Goal: Task Accomplishment & Management: Manage account settings

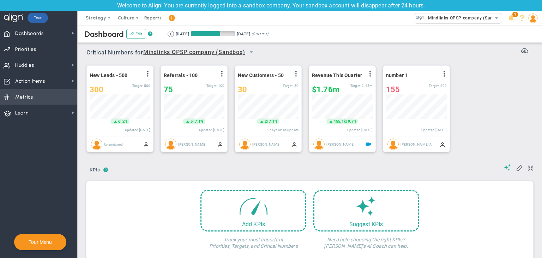
click at [48, 94] on span "Metrics Metrics" at bounding box center [38, 97] width 77 height 16
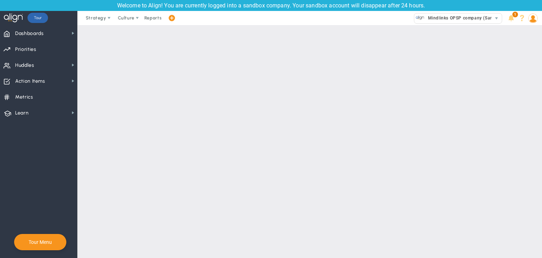
checkbox input "false"
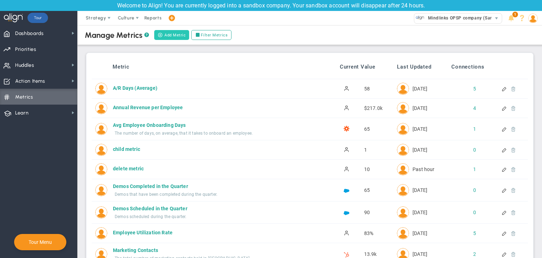
click at [175, 32] on button "Add Metric" at bounding box center [171, 35] width 35 height 10
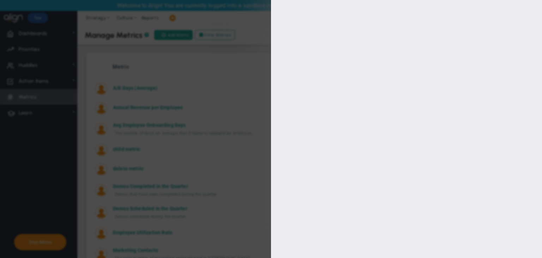
type input "user regular"
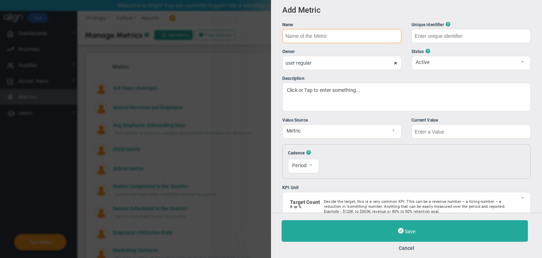
click at [339, 37] on input "text" at bounding box center [341, 36] width 119 height 14
type input "Metric test 01/10"
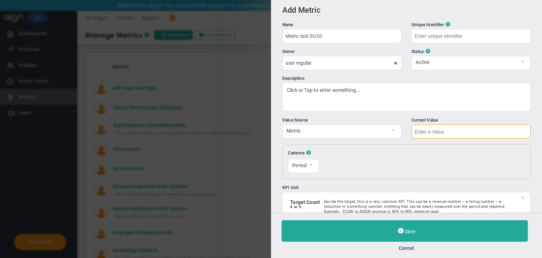
click at [460, 130] on input "text" at bounding box center [471, 131] width 119 height 14
type input "Metric-test-01/10"
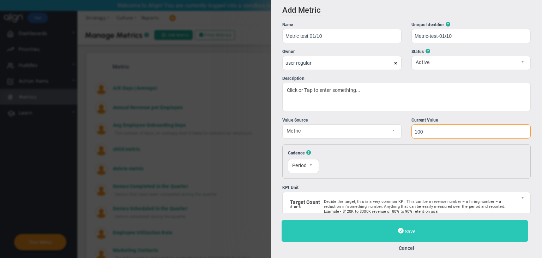
type input "100"
click at [436, 226] on button "Save" at bounding box center [405, 231] width 246 height 22
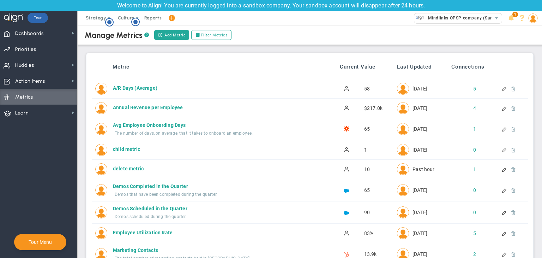
click at [508, 169] on div at bounding box center [511, 169] width 6 height 5
click at [502, 168] on div at bounding box center [505, 169] width 6 height 5
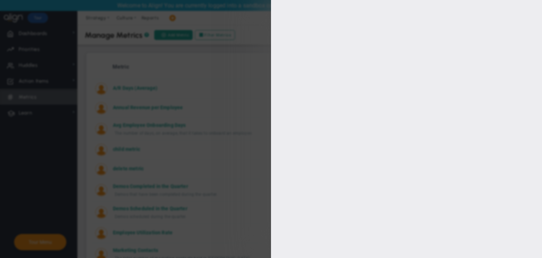
type input "delete metric"
type input "delete-metric"
type input "[PERSON_NAME] BM"
type input "10"
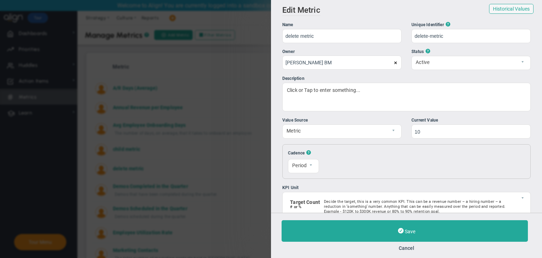
click at [394, 62] on span at bounding box center [396, 63] width 4 height 4
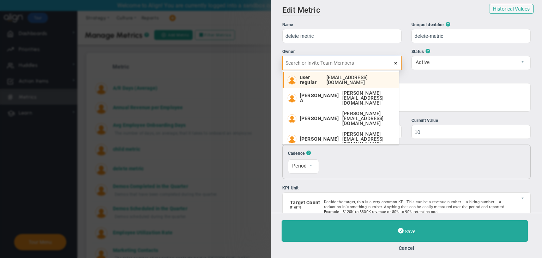
click at [334, 82] on div "user regular [EMAIL_ADDRESS][DOMAIN_NAME]" at bounding box center [347, 80] width 95 height 10
type input "user regular"
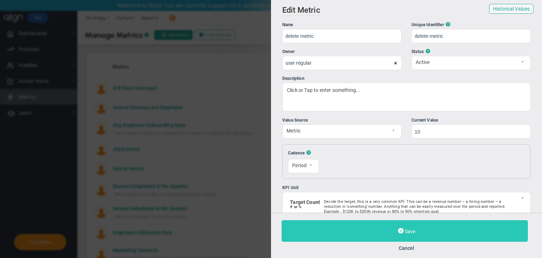
click at [455, 230] on button "Save" at bounding box center [405, 231] width 246 height 22
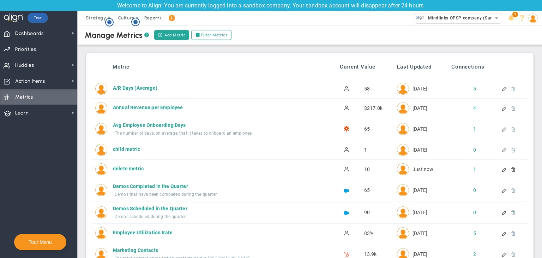
click at [508, 168] on div at bounding box center [511, 169] width 6 height 5
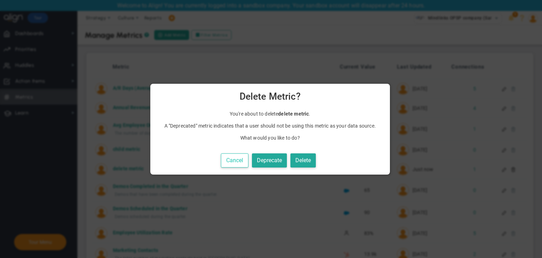
click at [245, 160] on button "Cancel" at bounding box center [235, 160] width 28 height 14
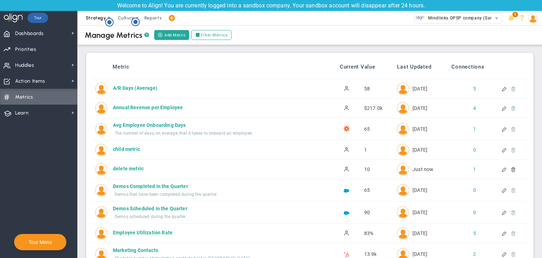
click at [96, 18] on span "Strategy" at bounding box center [96, 17] width 20 height 5
click at [502, 171] on div at bounding box center [505, 169] width 6 height 5
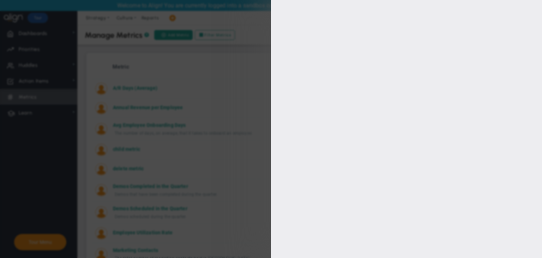
type input "delete metric"
type input "delete-metric"
type input "user regular"
type input "10"
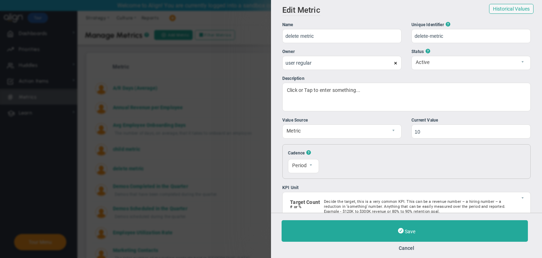
click at [403, 243] on div "Save Cancel" at bounding box center [407, 235] width 250 height 31
click at [406, 245] on button "Cancel" at bounding box center [407, 248] width 250 height 6
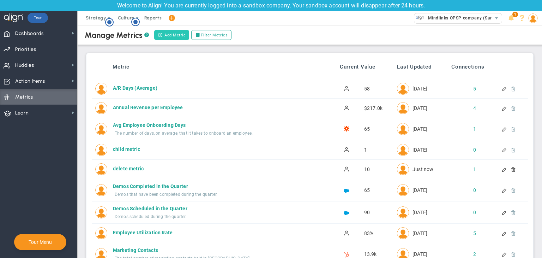
click at [160, 34] on span at bounding box center [160, 34] width 5 height 5
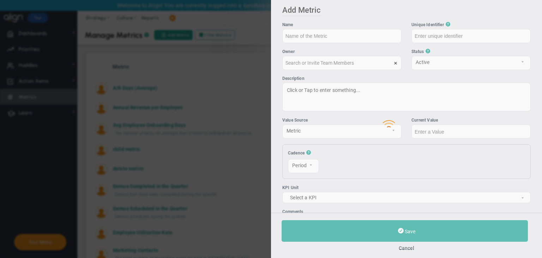
type input "user regular"
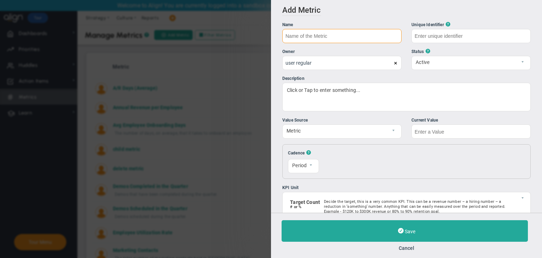
click at [337, 34] on input "text" at bounding box center [341, 36] width 119 height 14
type input "delete Test Metric"
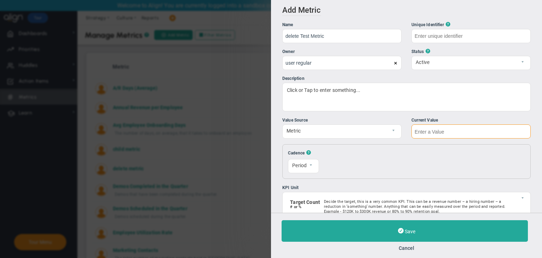
click at [453, 132] on input "text" at bounding box center [471, 131] width 119 height 14
type input "delete-Test-Metric"
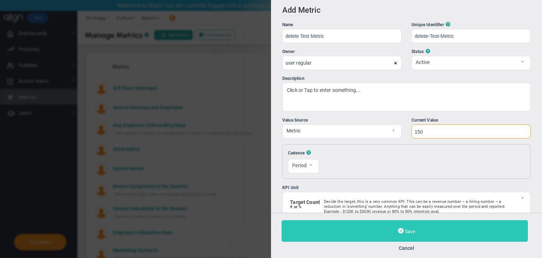
type input "150"
click at [429, 238] on button "Save" at bounding box center [405, 231] width 246 height 22
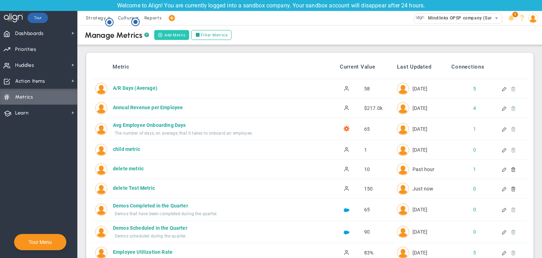
click at [165, 34] on button "Add Metric" at bounding box center [171, 35] width 35 height 10
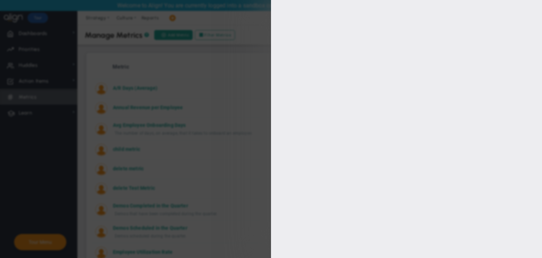
type input "user regular"
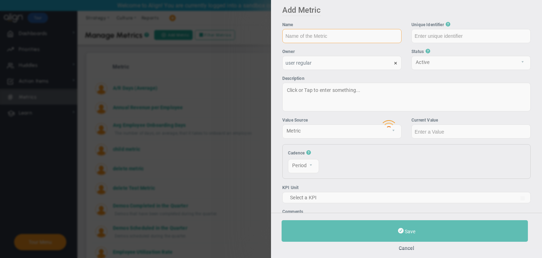
click at [334, 41] on input "text" at bounding box center [341, 36] width 119 height 14
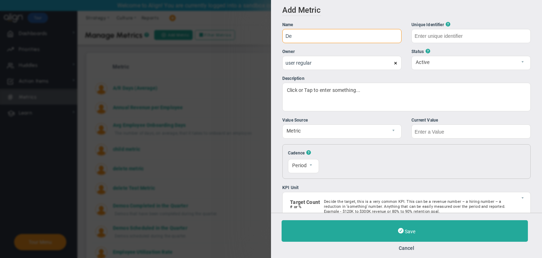
type input "D"
type input "Test Metric 01/10"
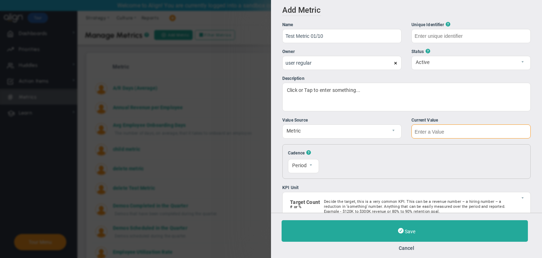
click at [429, 130] on input "text" at bounding box center [471, 131] width 119 height 14
type input "Test-Metric-01/10"
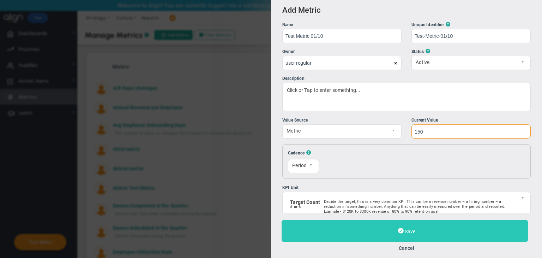
type input "150"
click at [426, 228] on button "Save" at bounding box center [405, 231] width 246 height 22
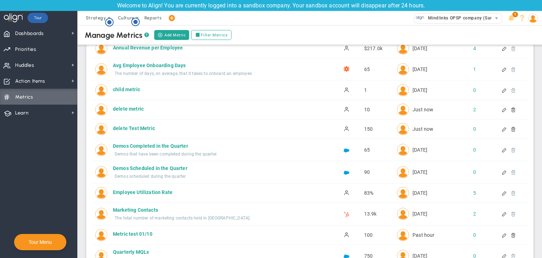
scroll to position [71, 0]
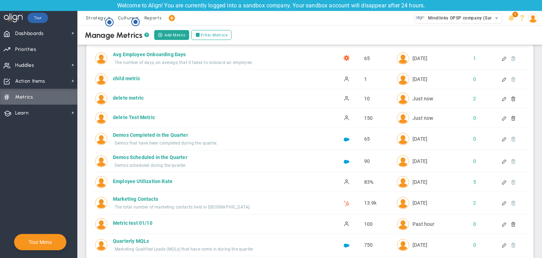
click at [502, 115] on div at bounding box center [505, 117] width 6 height 5
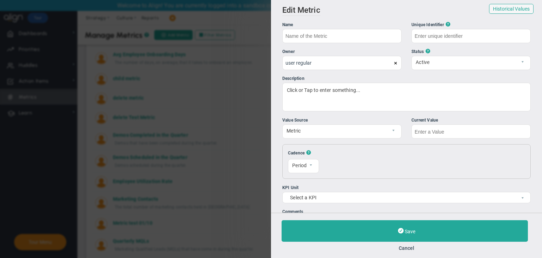
type input "delete Test Metric"
type input "delete-Test-Metric"
type input "150"
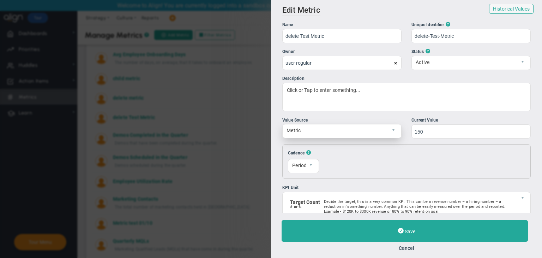
click at [368, 132] on span "Metric" at bounding box center [336, 130] width 107 height 12
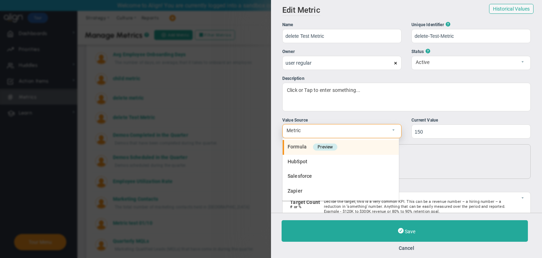
click at [306, 147] on span "Formula" at bounding box center [297, 147] width 19 height 6
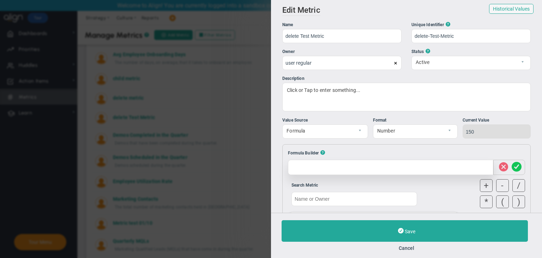
click at [313, 169] on div at bounding box center [390, 167] width 205 height 15
click at [322, 199] on input "text" at bounding box center [355, 199] width 126 height 14
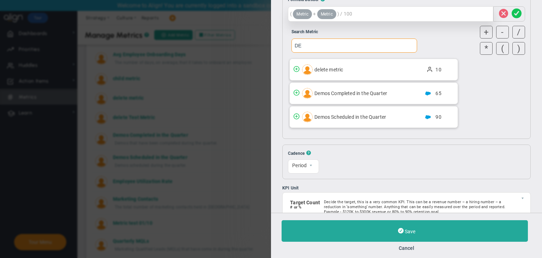
scroll to position [201, 0]
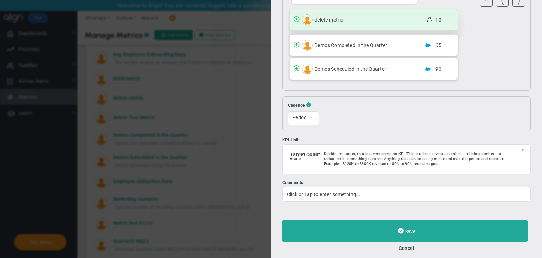
click at [357, 23] on div "delete metric 10" at bounding box center [374, 19] width 168 height 21
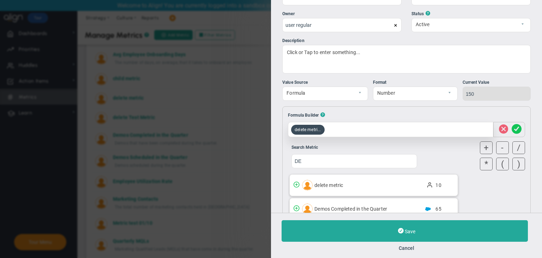
scroll to position [25, 0]
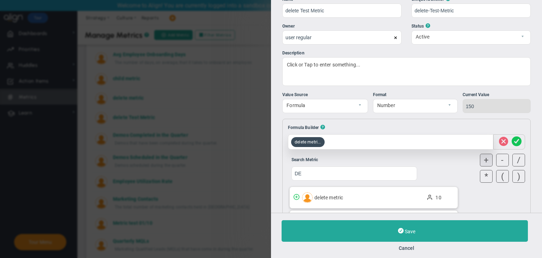
click at [485, 154] on div "+" at bounding box center [486, 160] width 13 height 13
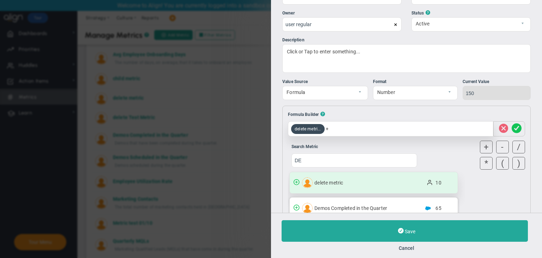
scroll to position [61, 0]
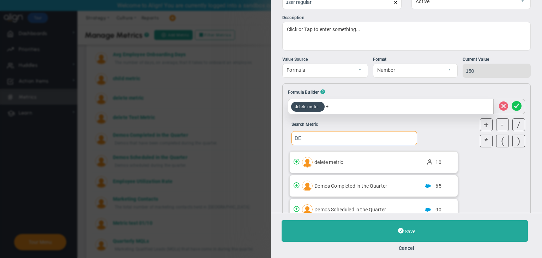
click at [316, 135] on input "DE" at bounding box center [355, 138] width 126 height 14
type input "D"
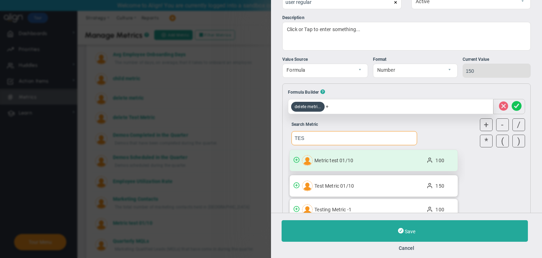
scroll to position [96, 0]
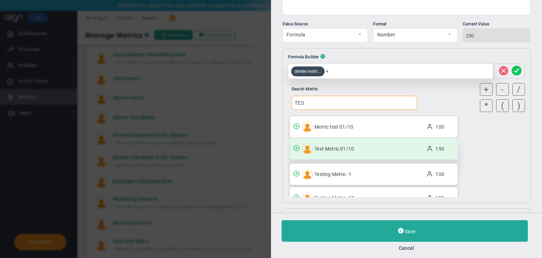
type input "TES"
click at [341, 150] on span "Test Metric 01/10" at bounding box center [367, 149] width 104 height 6
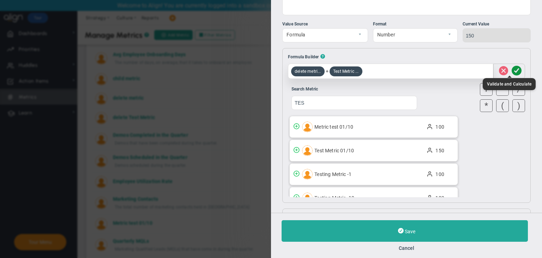
click at [513, 74] on span at bounding box center [517, 70] width 10 height 13
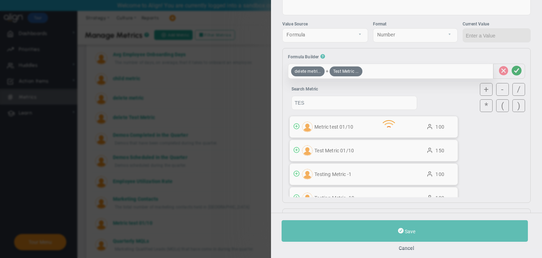
type input "160"
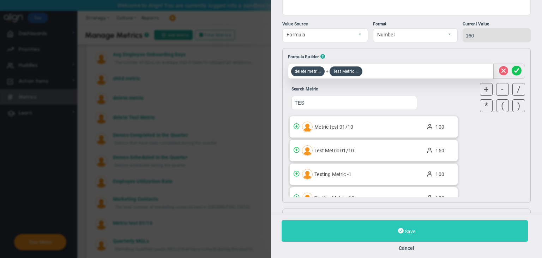
click at [439, 226] on button "Save" at bounding box center [405, 231] width 246 height 22
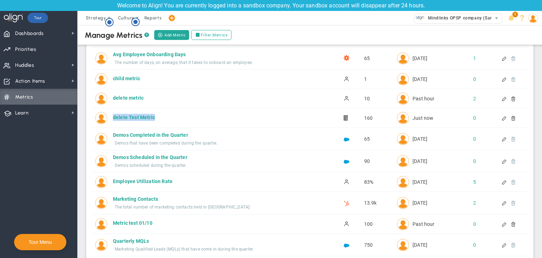
copy div "delete Test Metric"
drag, startPoint x: 161, startPoint y: 115, endPoint x: 113, endPoint y: 122, distance: 48.1
click at [113, 122] on div "delete Test Metric delete Test Metric Active 160 Just now 0" at bounding box center [310, 117] width 436 height 19
click at [57, 34] on span "Dashboards Dashboards" at bounding box center [38, 33] width 77 height 16
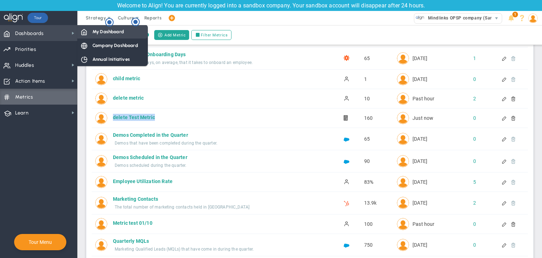
click at [94, 31] on span "My Dashboard" at bounding box center [107, 31] width 31 height 7
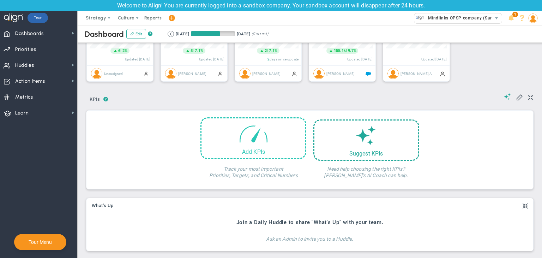
click at [289, 140] on div "Add KPIs" at bounding box center [254, 138] width 106 height 42
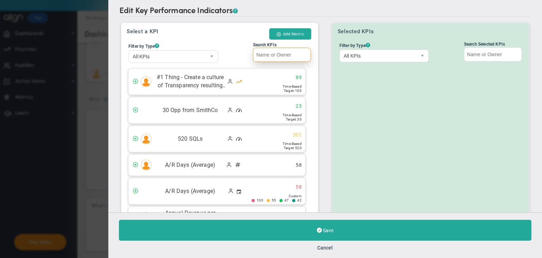
click at [279, 48] on input "Search KPIs" at bounding box center [282, 55] width 58 height 14
paste input "delete Test Metric"
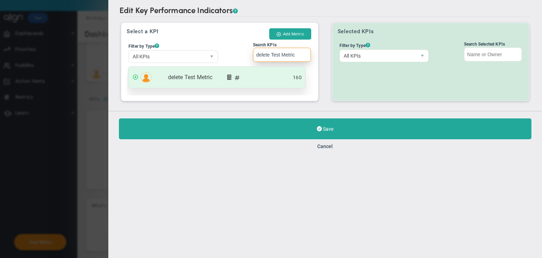
click at [247, 76] on div "delete Test Metric" at bounding box center [217, 77] width 177 height 21
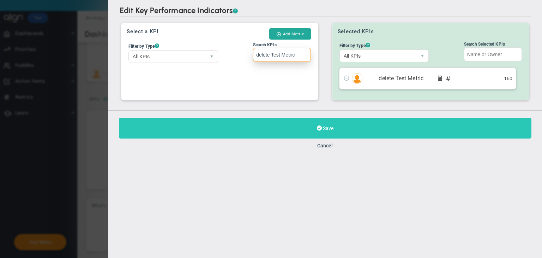
type input "delete Test Metric"
click at [264, 122] on button "Save" at bounding box center [325, 128] width 413 height 21
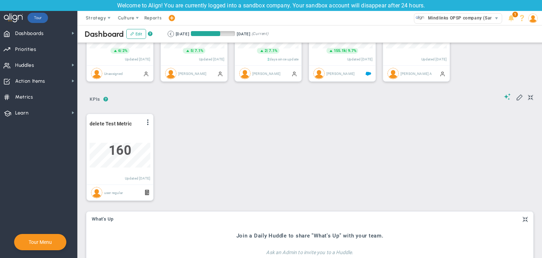
scroll to position [24, 61]
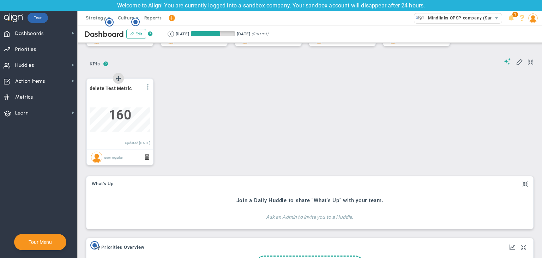
click at [148, 87] on span at bounding box center [148, 87] width 6 height 6
click at [117, 102] on li "Edit" at bounding box center [128, 101] width 50 height 9
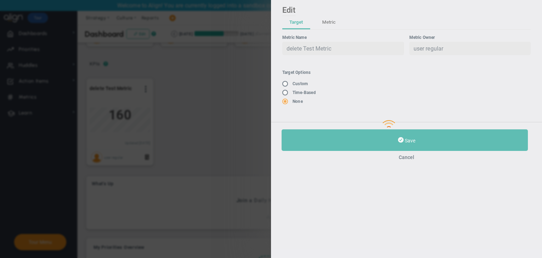
click at [285, 94] on input "radio" at bounding box center [287, 93] width 7 height 6
radio input "true"
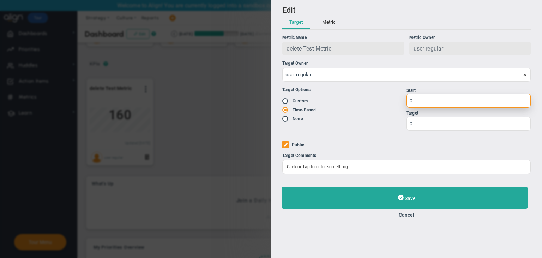
click at [426, 95] on input "0" at bounding box center [469, 101] width 124 height 14
type input "1"
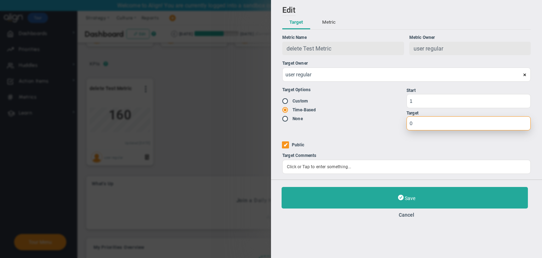
click at [428, 128] on input "0" at bounding box center [469, 123] width 124 height 14
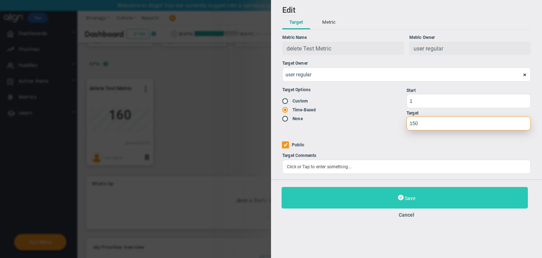
type input "150"
click at [418, 199] on button "Save" at bounding box center [405, 198] width 246 height 22
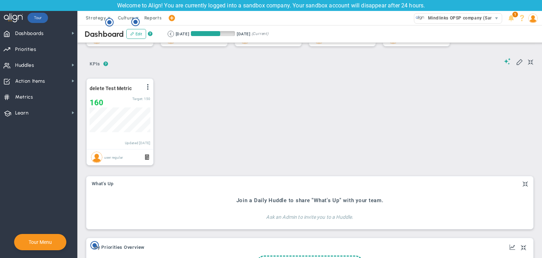
scroll to position [24, 61]
click at [49, 99] on span "Metrics Metrics" at bounding box center [38, 97] width 77 height 16
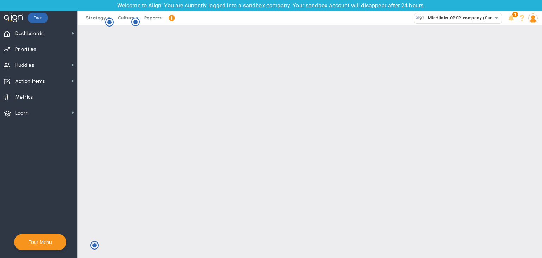
checkbox input "false"
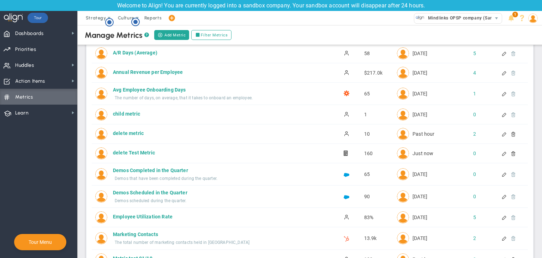
click at [502, 134] on div at bounding box center [505, 133] width 6 height 5
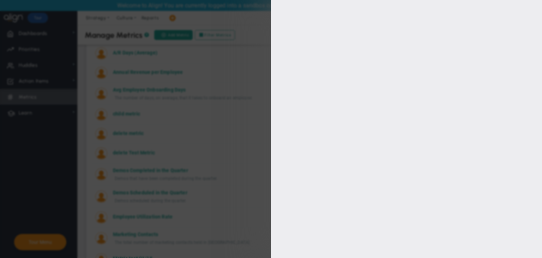
type input "delete metric"
type input "delete-metric"
type input "user regular"
type input "10"
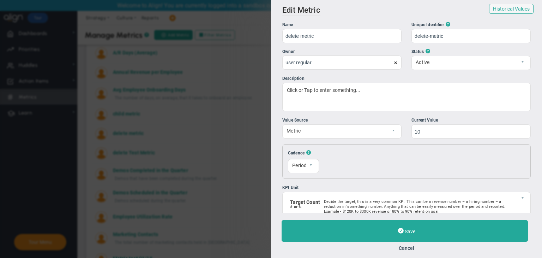
click at [394, 64] on span at bounding box center [396, 63] width 4 height 4
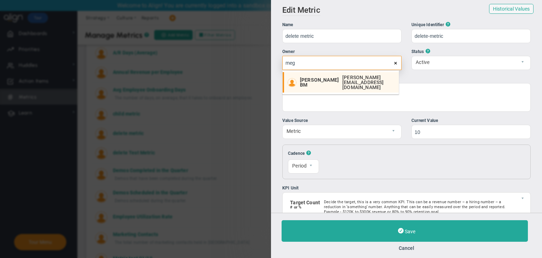
click at [315, 75] on div "Megha BM megha@mindlinksinc.com" at bounding box center [347, 82] width 95 height 15
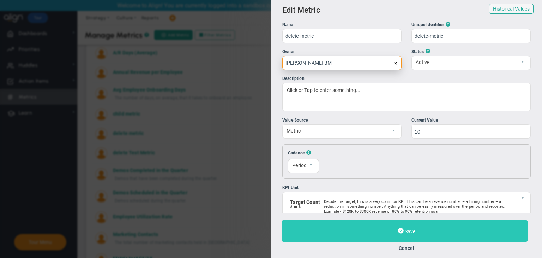
type input "[PERSON_NAME] BM"
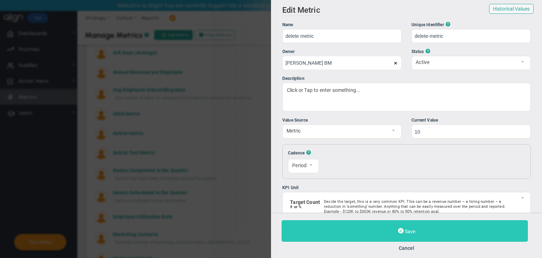
click at [382, 229] on button "Save" at bounding box center [405, 231] width 246 height 22
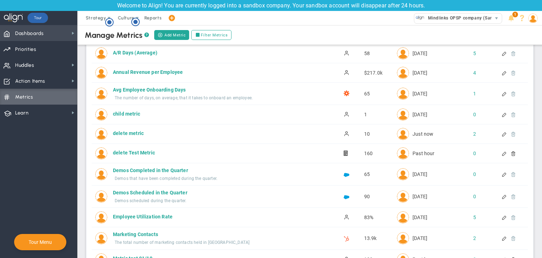
click at [49, 34] on span "Dashboards Dashboards" at bounding box center [38, 33] width 77 height 16
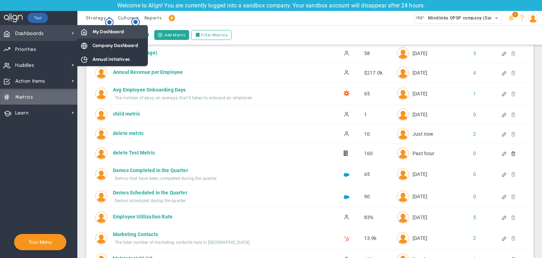
click at [106, 31] on span "My Dashboard" at bounding box center [107, 31] width 31 height 7
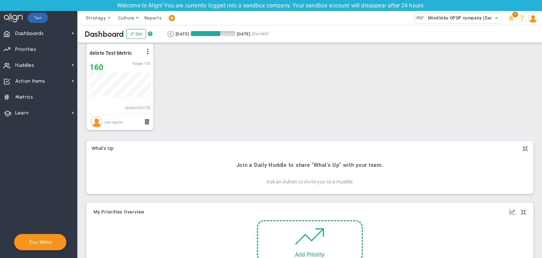
scroll to position [353003, 352967]
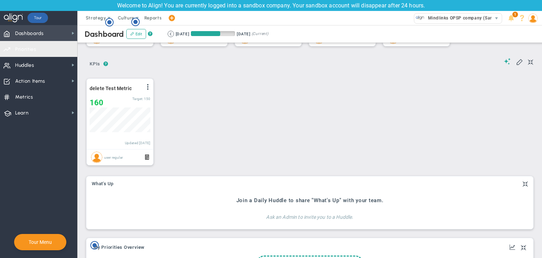
click at [52, 31] on span "Dashboards Dashboards" at bounding box center [38, 33] width 77 height 16
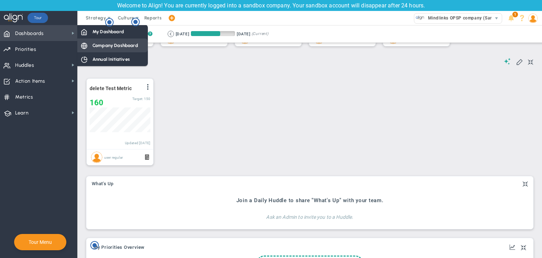
click at [103, 44] on span "Company Dashboard" at bounding box center [115, 45] width 46 height 7
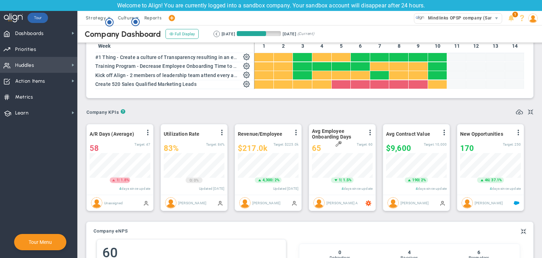
drag, startPoint x: 42, startPoint y: 67, endPoint x: 46, endPoint y: 65, distance: 4.3
click at [42, 67] on span "Huddles Huddles" at bounding box center [38, 65] width 77 height 16
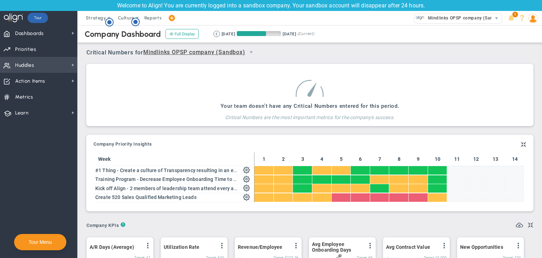
click at [59, 68] on span "Huddles Huddles" at bounding box center [38, 65] width 77 height 16
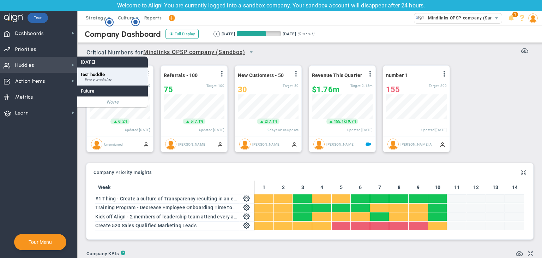
click at [101, 75] on span "test huddle" at bounding box center [93, 74] width 24 height 5
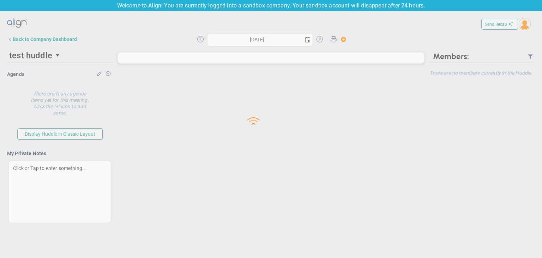
type input "Wednesday, October 1, 2025"
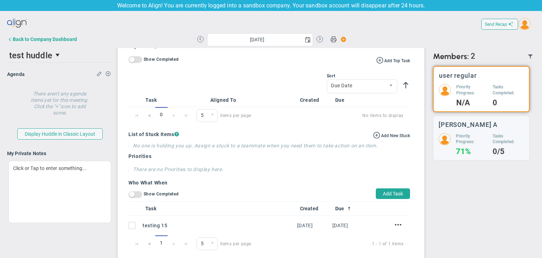
scroll to position [14, 0]
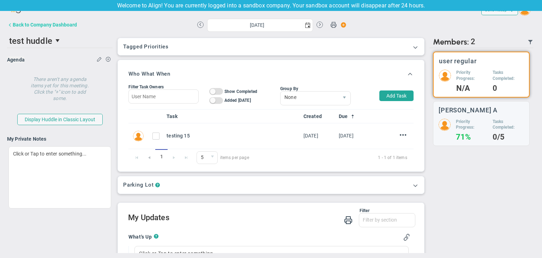
click at [23, 24] on div "Back to Company Dashboard" at bounding box center [45, 25] width 64 height 6
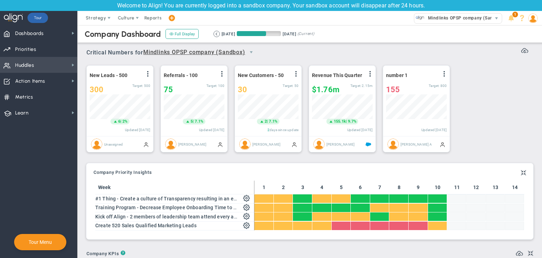
click at [40, 62] on span "Huddles Huddles" at bounding box center [38, 65] width 77 height 16
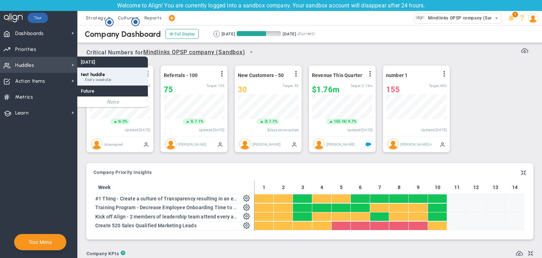
click at [103, 78] on div "Every weekday" at bounding box center [115, 80] width 60 height 4
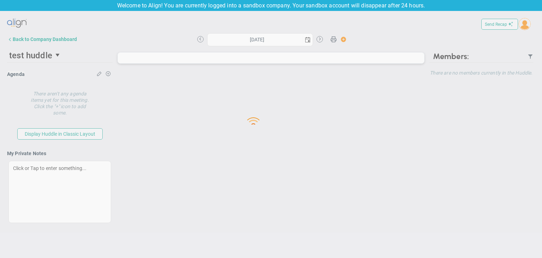
type input "Wednesday, October 1, 2025"
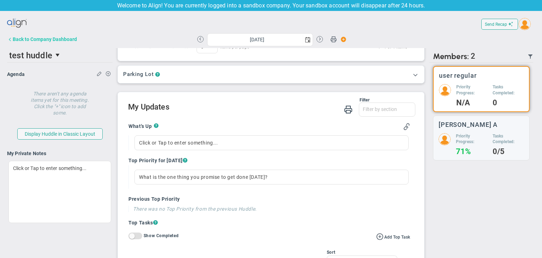
click at [32, 39] on div "Back to Company Dashboard" at bounding box center [45, 39] width 64 height 6
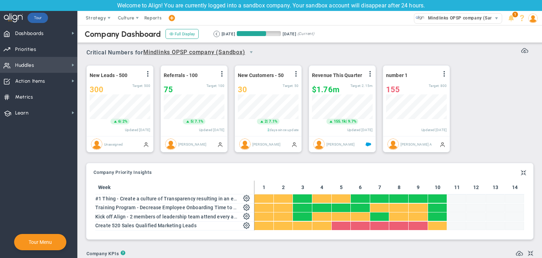
click at [56, 68] on span "Huddles Huddles" at bounding box center [38, 65] width 77 height 16
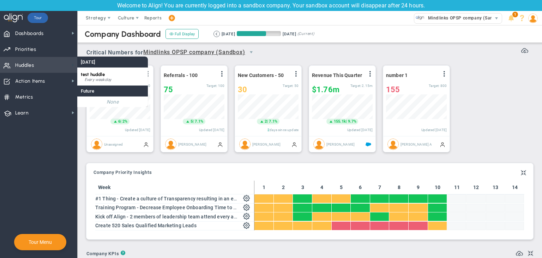
click at [71, 67] on span at bounding box center [73, 65] width 6 height 6
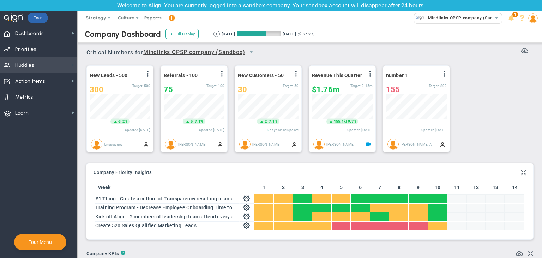
click at [71, 67] on span at bounding box center [73, 65] width 6 height 6
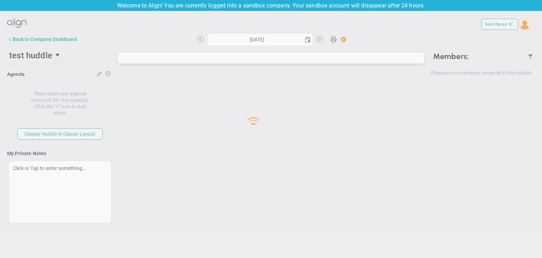
type input "Wednesday, October 1, 2025"
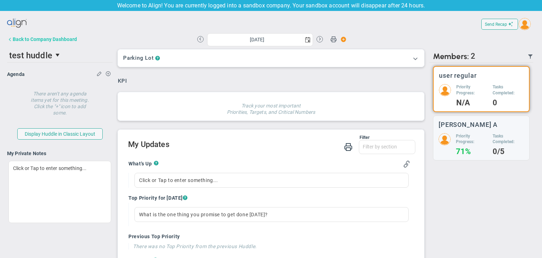
click at [40, 41] on div "Back to Company Dashboard" at bounding box center [45, 39] width 64 height 6
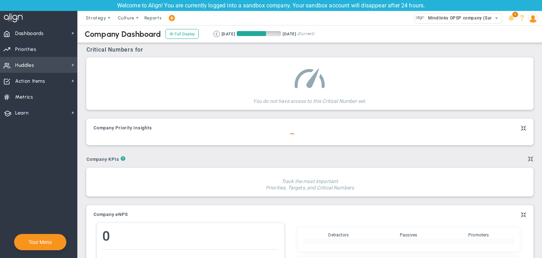
click at [52, 63] on span "Huddles Huddles" at bounding box center [38, 65] width 77 height 16
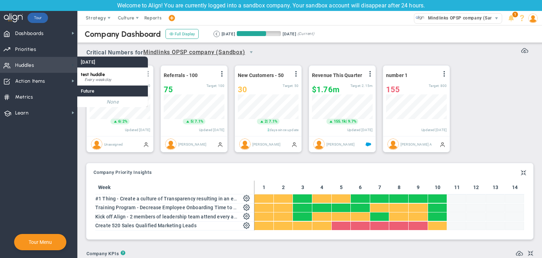
scroll to position [24, 61]
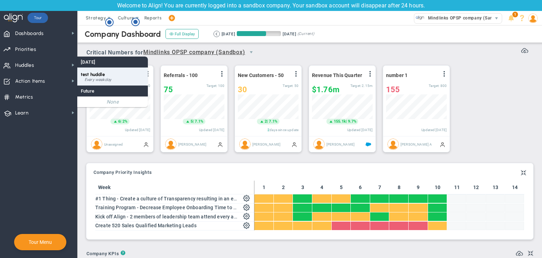
click at [109, 74] on div "test huddle Every weekday" at bounding box center [112, 76] width 71 height 18
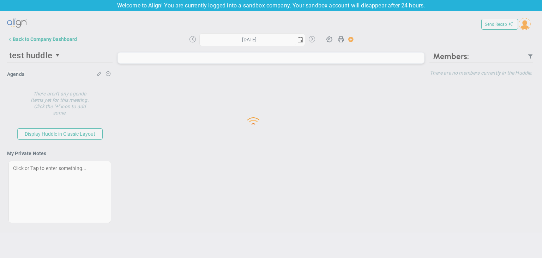
type input "Wednesday, October 1, 2025"
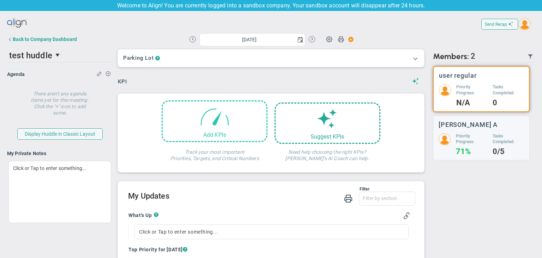
click at [239, 131] on div "Add KPIs" at bounding box center [215, 121] width 106 height 42
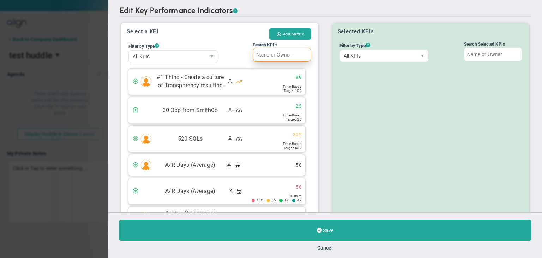
click at [281, 58] on input "Search KPIs" at bounding box center [282, 55] width 58 height 14
paste input "delete Test Metric"
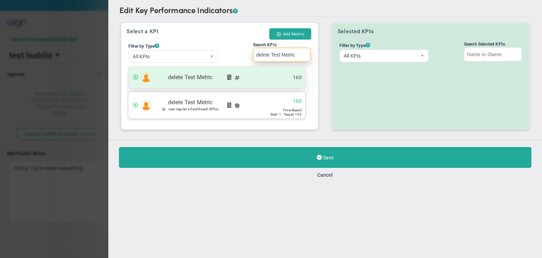
click at [257, 80] on div "delete Test Metric" at bounding box center [217, 77] width 177 height 21
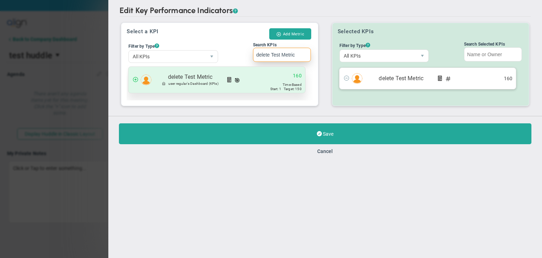
type input "delete Test Metric"
click at [293, 93] on div "delete Test Metric user regular's Dashboard (KPIs) 160" at bounding box center [220, 82] width 186 height 29
click at [272, 80] on div "delete Test Metric user regular's Dashboard (KPIs) 160" at bounding box center [217, 80] width 177 height 26
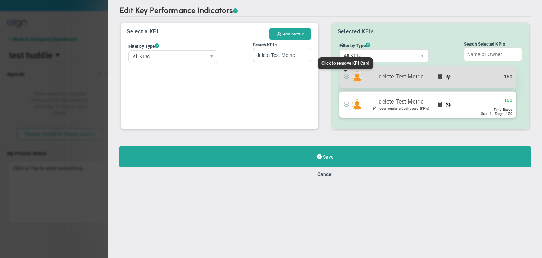
click at [344, 76] on span at bounding box center [347, 76] width 6 height 6
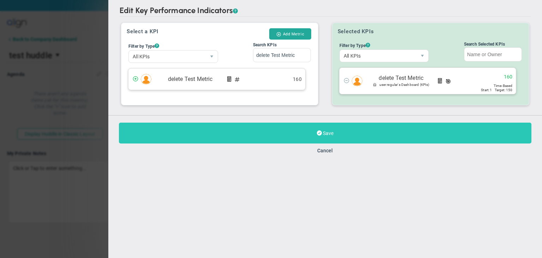
click at [330, 127] on button "Save" at bounding box center [325, 133] width 413 height 21
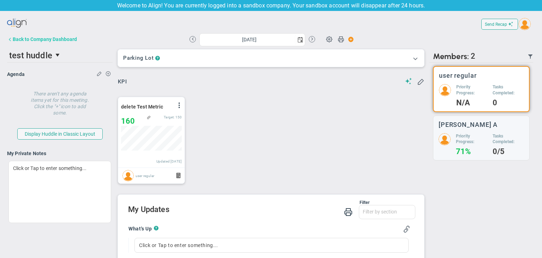
click at [23, 42] on div "Back to Company Dashboard" at bounding box center [45, 39] width 64 height 6
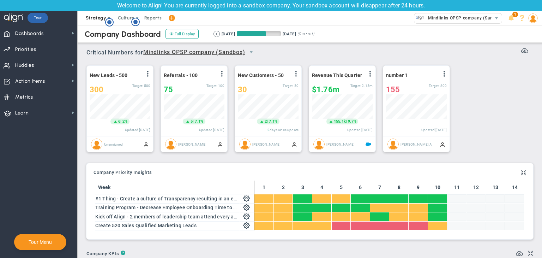
click at [92, 19] on span "Strategy" at bounding box center [96, 17] width 20 height 5
click at [93, 30] on span "One Page Strategic Plan" at bounding box center [113, 32] width 65 height 14
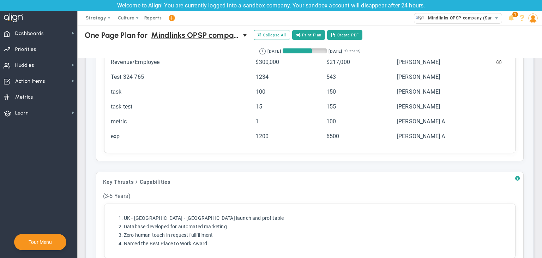
click at [442, 135] on div "? Targets (3-5 Years) Click to add header Targets (3-5 Years) Targets (3-5 Year…" at bounding box center [310, 41] width 428 height 239
click at [410, 124] on div "? Targets (3-5 Years) Click to add header Targets (3-5 Years) Targets (3-5 Year…" at bounding box center [310, 41] width 428 height 239
click at [414, 123] on div "? Targets (3-5 Years) Click to add header Targets (3-5 Years) Targets (3-5 Year…" at bounding box center [310, 41] width 428 height 239
click at [412, 123] on div "? Targets (3-5 Years) Click to add header Targets (3-5 Years) Targets (3-5 Year…" at bounding box center [310, 41] width 428 height 239
click at [412, 120] on div "? Targets (3-5 Years) Click to add header Targets (3-5 Years) Targets (3-5 Year…" at bounding box center [310, 41] width 428 height 239
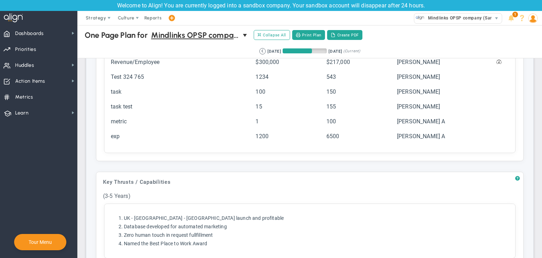
click at [414, 118] on div "? Targets (3-5 Years) Click to add header Targets (3-5 Years) Targets (3-5 Year…" at bounding box center [310, 41] width 428 height 239
click at [416, 118] on div "? Targets (3-5 Years) Click to add header Targets (3-5 Years) Targets (3-5 Year…" at bounding box center [310, 41] width 428 height 239
click at [408, 133] on div "? Targets (3-5 Years) Click to add header Targets (3-5 Years) Targets (3-5 Year…" at bounding box center [310, 41] width 428 height 239
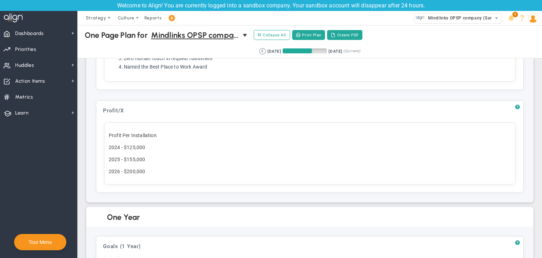
click at [138, 150] on div "? Profit/X Click to add header Profit/X Profit/X No header added Profit/X Profi…" at bounding box center [310, 146] width 428 height 92
drag, startPoint x: 138, startPoint y: 150, endPoint x: 144, endPoint y: 157, distance: 9.3
click at [138, 150] on div "? Profit/X Click to add header Profit/X Profit/X No header added Profit/X Profi…" at bounding box center [310, 146] width 428 height 92
click at [150, 171] on div "? Profit/X Click to add header Profit/X Profit/X No header added Profit/X Profi…" at bounding box center [310, 146] width 428 height 92
click at [121, 163] on div "? Profit/X Click to add header Profit/X Profit/X No header added Profit/X Profi…" at bounding box center [310, 146] width 428 height 92
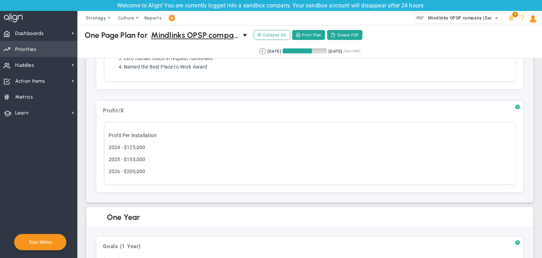
click at [30, 48] on span "Priorities" at bounding box center [25, 49] width 21 height 15
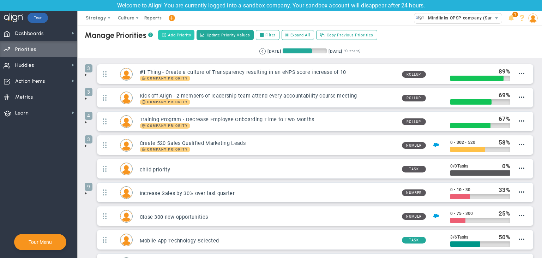
click at [173, 35] on span "Add Priority" at bounding box center [179, 35] width 23 height 6
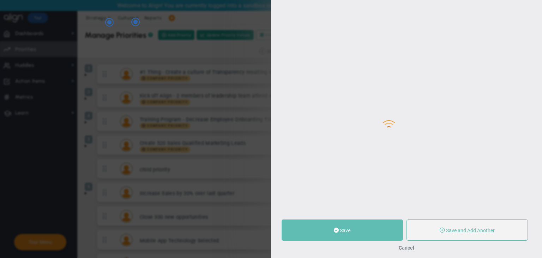
type input "0"
radio input "true"
type input "user regular"
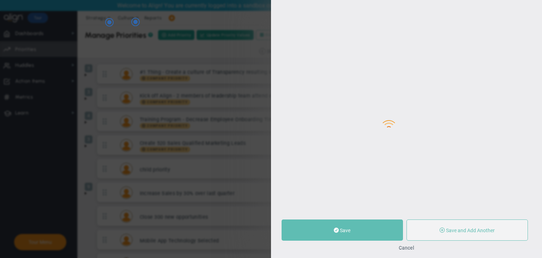
type input "0"
radio input "true"
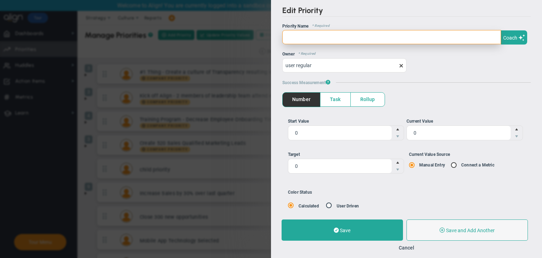
click at [292, 35] on input "text" at bounding box center [391, 37] width 219 height 14
type input "N"
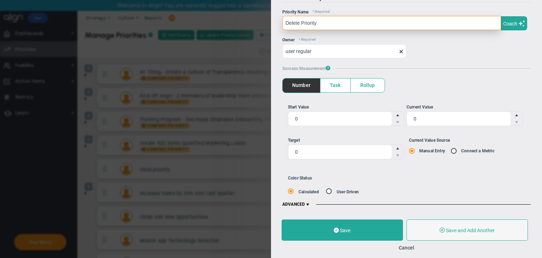
type input "Delete Priority"
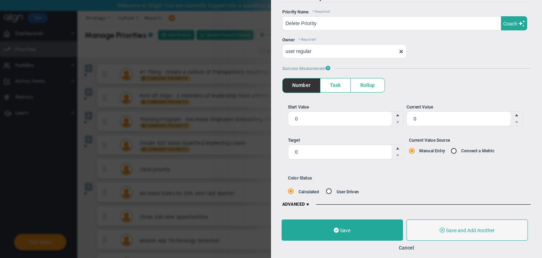
click at [451, 150] on span at bounding box center [454, 151] width 7 height 6
click at [418, 150] on input "Current Value Source Manual Entry Connect a Metric" at bounding box center [414, 151] width 7 height 6
click at [451, 151] on span at bounding box center [454, 151] width 7 height 6
click at [418, 151] on input "Current Value Source Manual Entry Connect a Metric" at bounding box center [414, 151] width 7 height 6
click at [454, 150] on input "Current Value Source Manual Entry Connect a Metric" at bounding box center [456, 151] width 7 height 6
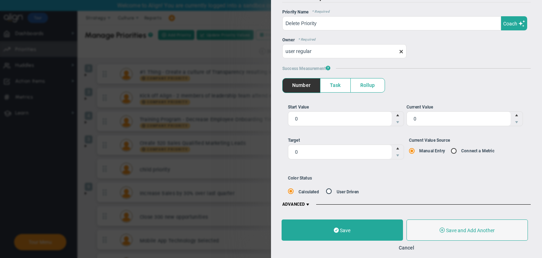
radio input "true"
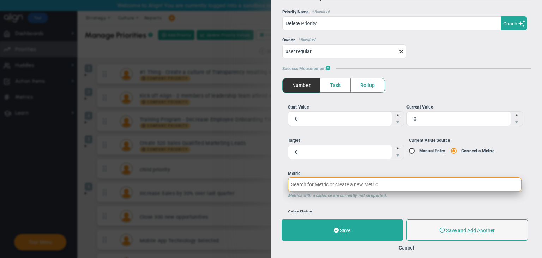
click at [334, 184] on input "Metric Metrics with a cadence are currently not supported." at bounding box center [405, 184] width 234 height 14
paste input "delete Test Metric"
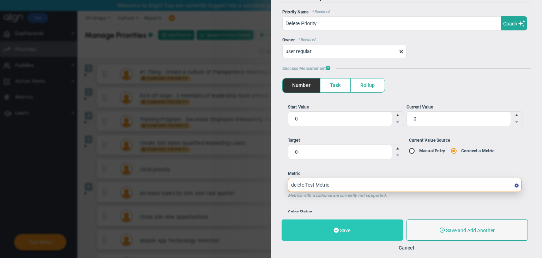
type input "delete Test Metric"
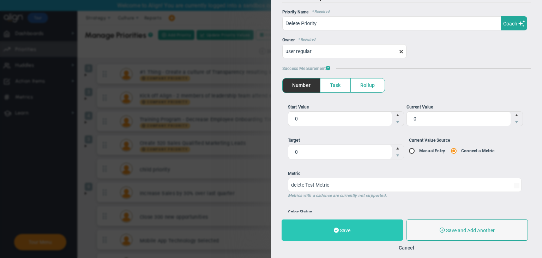
click at [332, 228] on button "Save" at bounding box center [342, 229] width 121 height 21
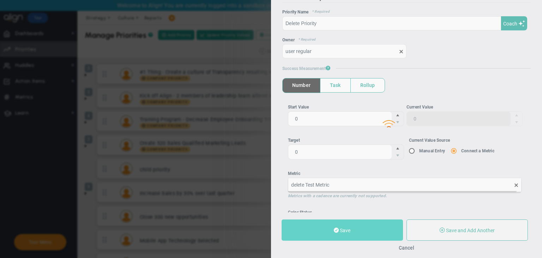
type input "160"
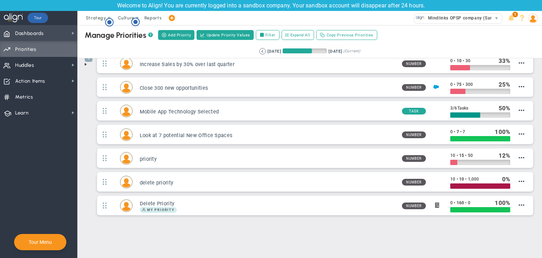
click at [69, 33] on span "Dashboards Dashboards" at bounding box center [38, 33] width 77 height 16
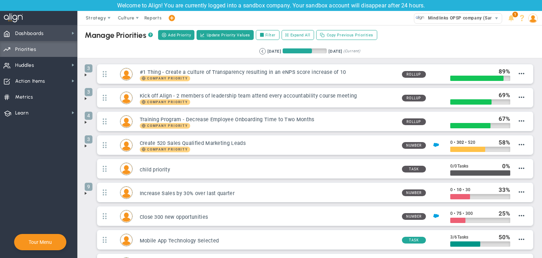
click at [59, 33] on span "Dashboards Dashboards" at bounding box center [38, 33] width 77 height 16
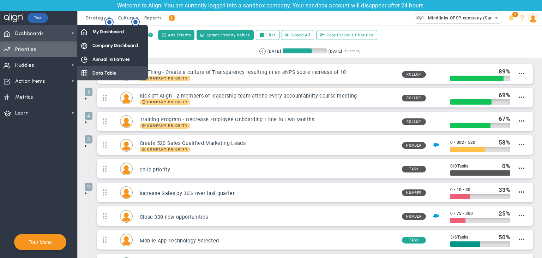
click at [103, 74] on span "Data Table" at bounding box center [104, 73] width 24 height 7
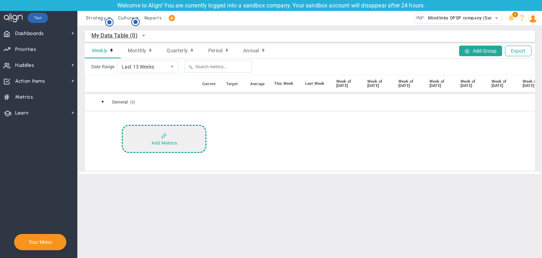
click at [170, 143] on div "Add Metrics" at bounding box center [164, 142] width 26 height 5
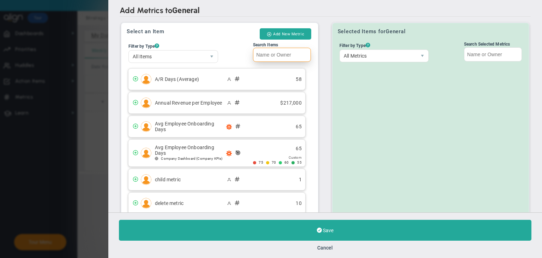
click at [289, 57] on input "Search Items" at bounding box center [282, 55] width 58 height 14
paste input "delete Test Metric"
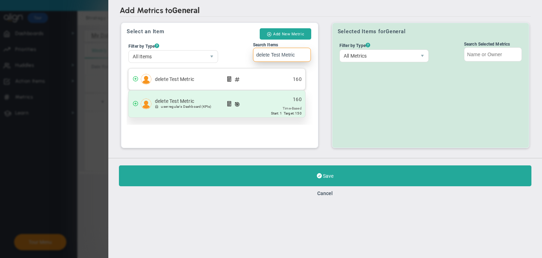
type input "delete Test Metric"
click at [275, 112] on span "Start: 1" at bounding box center [276, 113] width 11 height 4
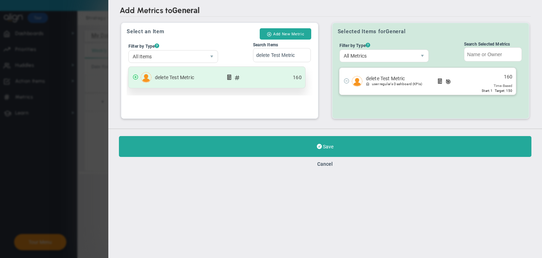
click at [267, 78] on div "delete Test Metric 160" at bounding box center [217, 77] width 177 height 21
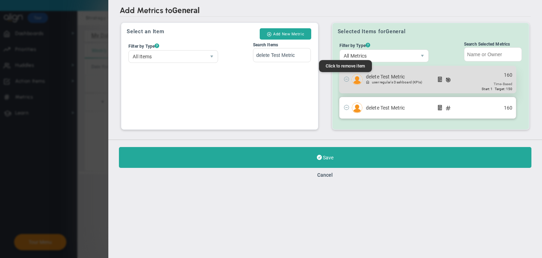
click at [344, 80] on span at bounding box center [347, 79] width 6 height 6
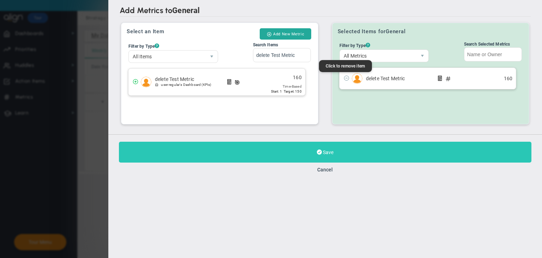
click at [346, 146] on button "Save" at bounding box center [325, 152] width 413 height 21
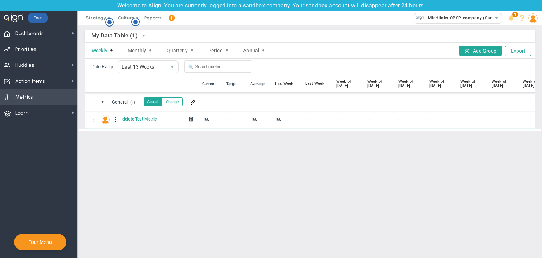
click at [34, 91] on span "Metrics Metrics" at bounding box center [38, 97] width 77 height 16
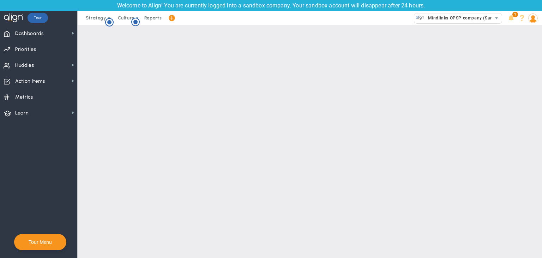
checkbox input "false"
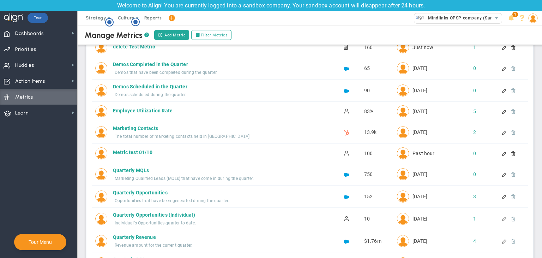
scroll to position [71, 0]
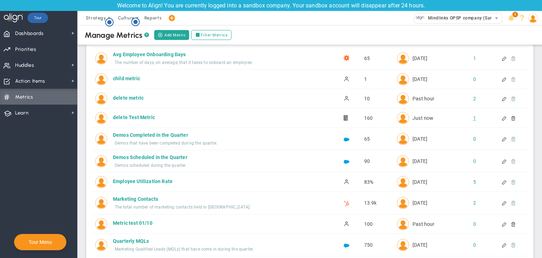
click at [468, 119] on div "1" at bounding box center [469, 117] width 12 height 7
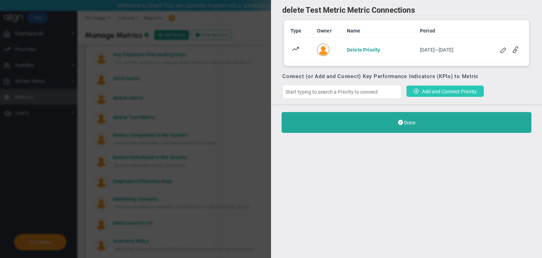
click at [428, 88] on button "Add and Connect Priority" at bounding box center [445, 90] width 77 height 11
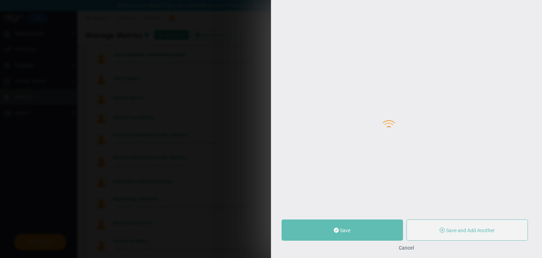
type input "delete Test Metric"
type input "0"
type input "160"
type input "0"
radio input "true"
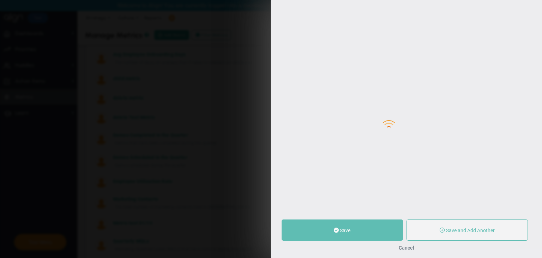
type input "user regular"
type input "0"
type input "160"
type input "0"
radio input "true"
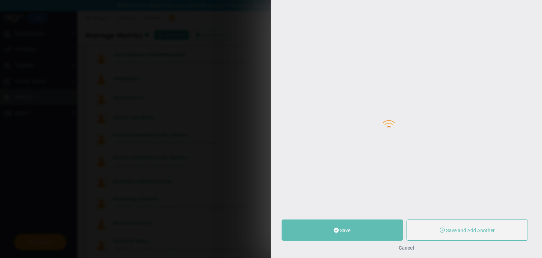
type input "delete Test Metric"
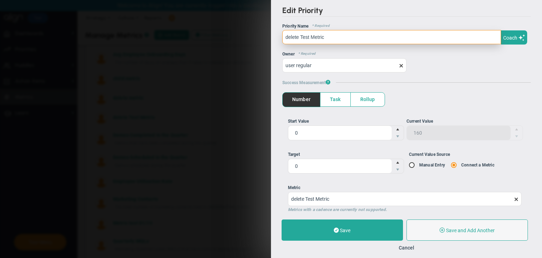
click at [326, 36] on input "delete Test Metric" at bounding box center [391, 37] width 219 height 14
type input "d"
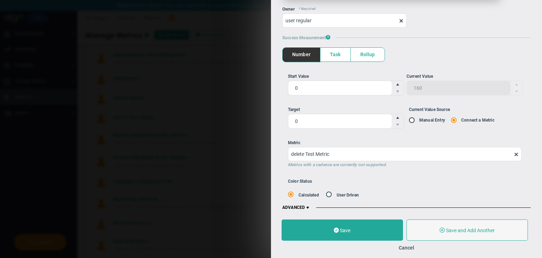
scroll to position [48, 0]
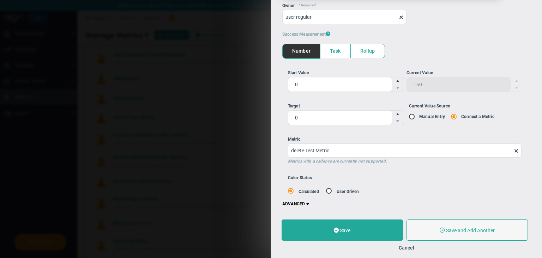
type input "high Priority"
click at [331, 55] on span "Task" at bounding box center [336, 51] width 30 height 14
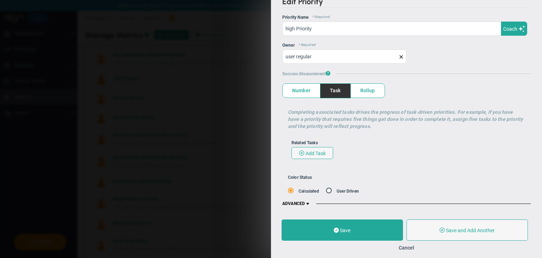
scroll to position [9, 0]
click at [320, 116] on p "Completing associated tasks drives the progress of task-driven priorities. For …" at bounding box center [407, 118] width 238 height 21
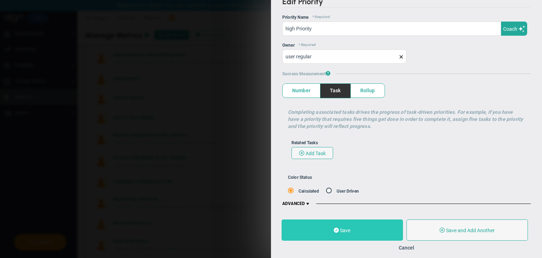
click at [362, 226] on button "Save" at bounding box center [342, 229] width 121 height 21
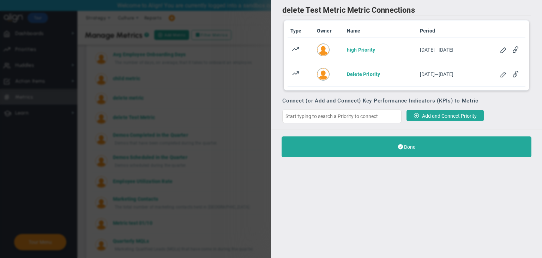
click at [395, 140] on button "Done" at bounding box center [407, 146] width 250 height 21
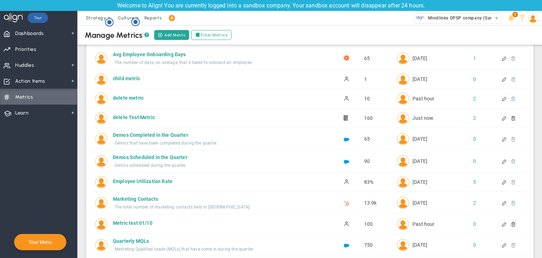
click at [508, 118] on div at bounding box center [511, 117] width 6 height 5
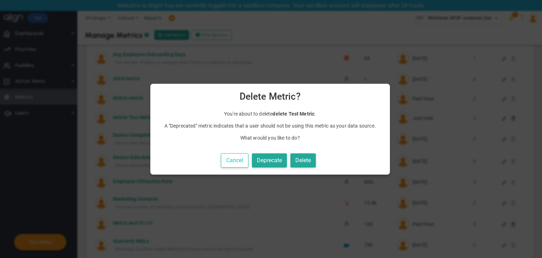
click at [226, 161] on button "Cancel" at bounding box center [235, 160] width 28 height 14
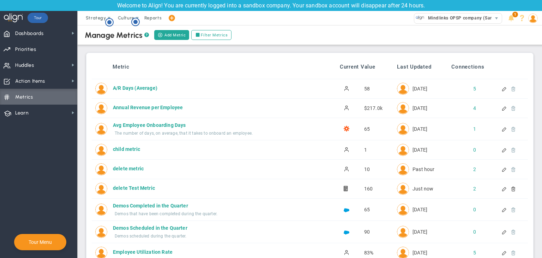
click at [508, 187] on div at bounding box center [511, 188] width 6 height 5
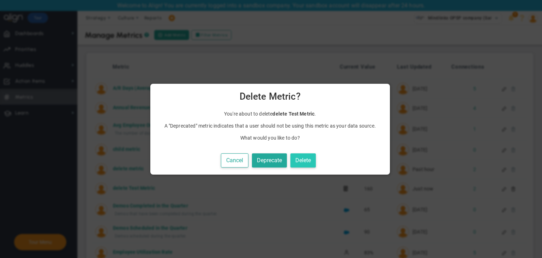
click at [308, 164] on button "Delete" at bounding box center [303, 160] width 25 height 14
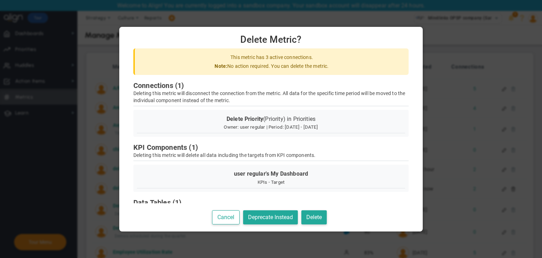
scroll to position [50, 0]
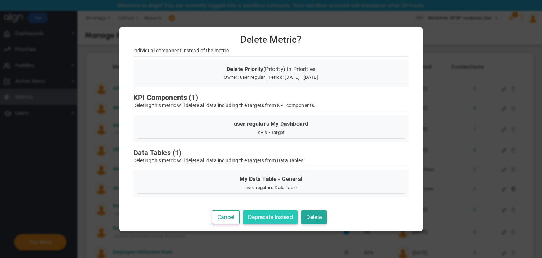
click at [278, 217] on button "Deprecate Instead" at bounding box center [270, 217] width 55 height 14
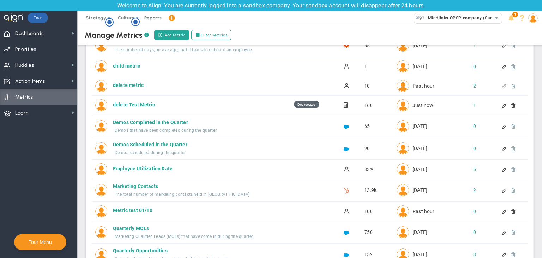
scroll to position [35, 0]
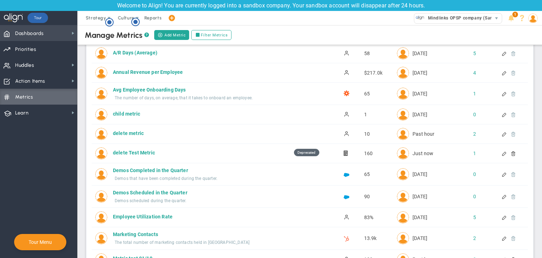
click at [55, 32] on span "Dashboards Dashboards" at bounding box center [38, 33] width 77 height 16
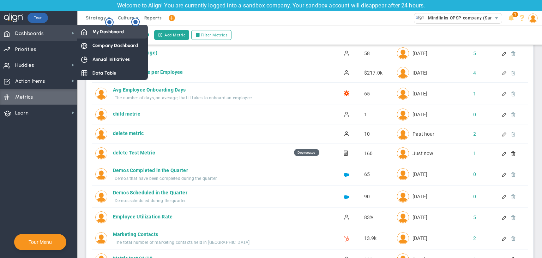
click at [103, 34] on span "My Dashboard" at bounding box center [107, 31] width 31 height 7
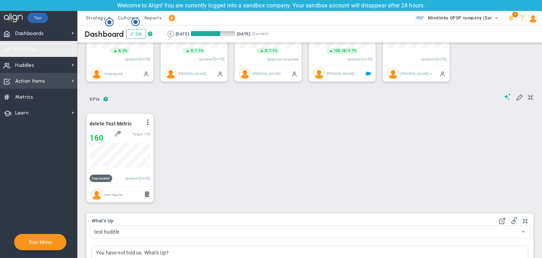
click at [28, 49] on span "Priorities" at bounding box center [25, 49] width 21 height 15
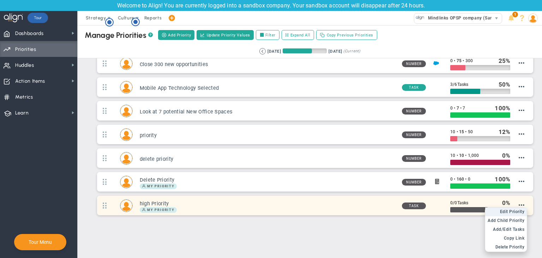
click at [513, 210] on span "Edit Priority" at bounding box center [512, 211] width 25 height 5
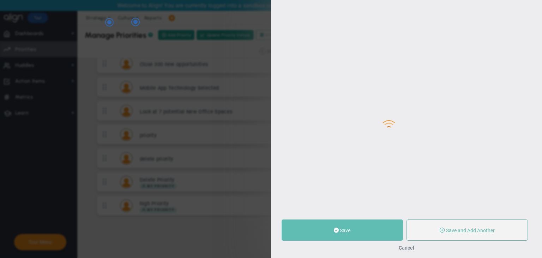
type input "high Priority"
type input "0"
radio input "true"
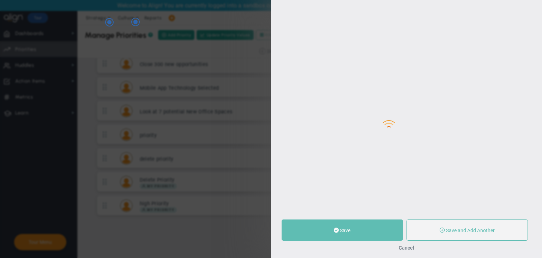
type input "user regular"
type input "0"
radio input "true"
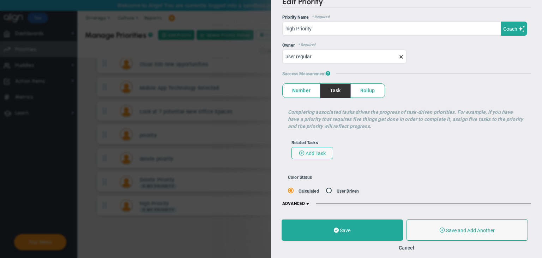
click at [297, 91] on span "Number" at bounding box center [301, 91] width 37 height 14
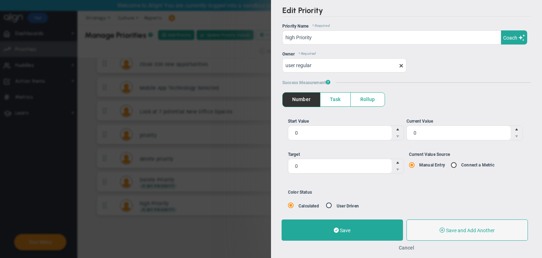
click at [409, 247] on button "Cancel" at bounding box center [407, 248] width 16 height 6
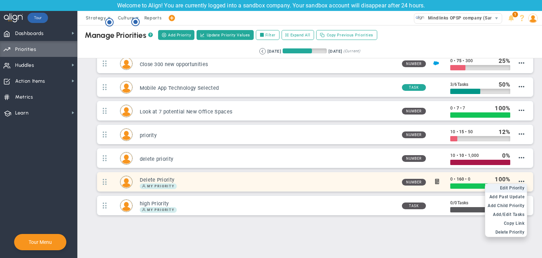
click at [514, 185] on span "Edit Priority" at bounding box center [512, 187] width 25 height 5
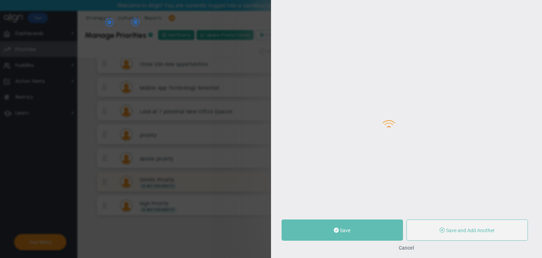
type input "Delete Priority"
type input "0"
type input "160"
type input "0"
radio input "true"
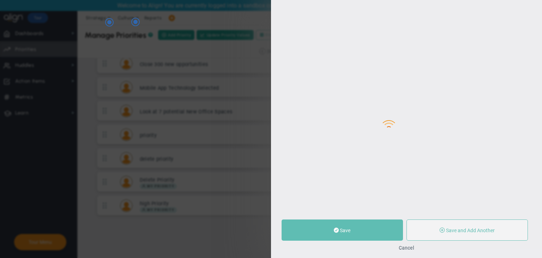
type input "user regular"
type input "0"
type input "160"
type input "0"
radio input "true"
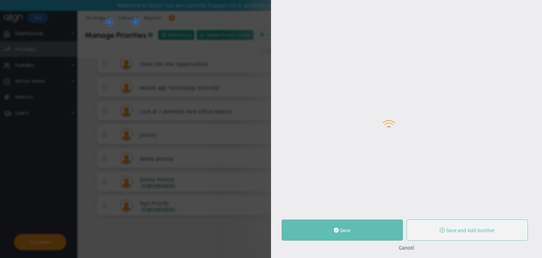
type input "delete Test Metric (Deprecated Status)"
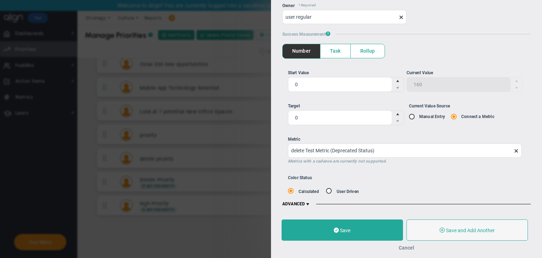
click at [408, 246] on button "Cancel" at bounding box center [407, 248] width 16 height 6
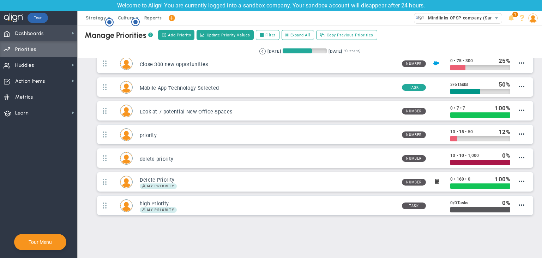
click at [56, 36] on span "Dashboards Dashboards" at bounding box center [38, 33] width 77 height 16
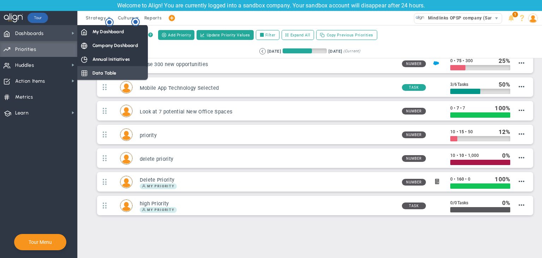
click at [101, 73] on span "Data Table" at bounding box center [104, 73] width 24 height 7
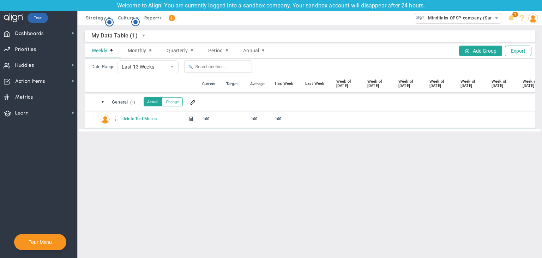
click at [115, 118] on div at bounding box center [115, 118] width 5 height 11
click at [133, 121] on div "Edit" at bounding box center [144, 121] width 49 height 14
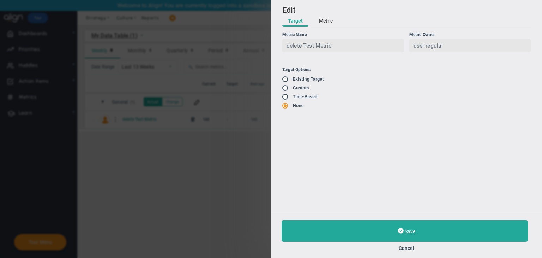
click at [330, 19] on button "Metric" at bounding box center [325, 21] width 25 height 11
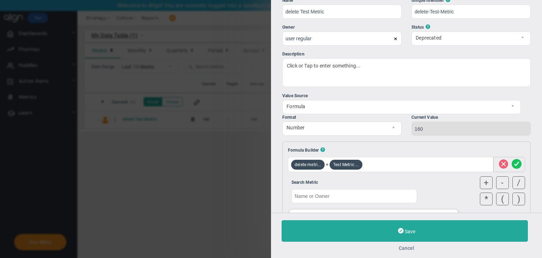
click at [412, 245] on button "Cancel" at bounding box center [407, 248] width 250 height 6
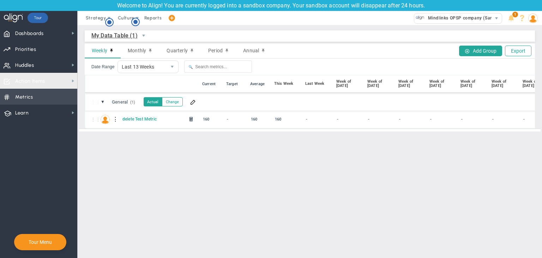
click at [43, 91] on span "Metrics Metrics" at bounding box center [38, 97] width 77 height 16
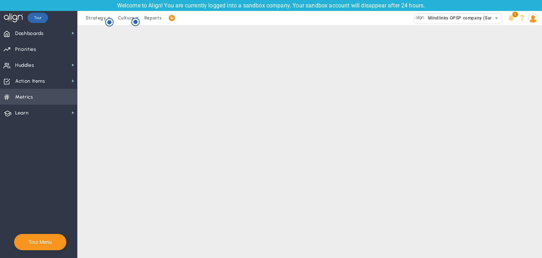
checkbox input "false"
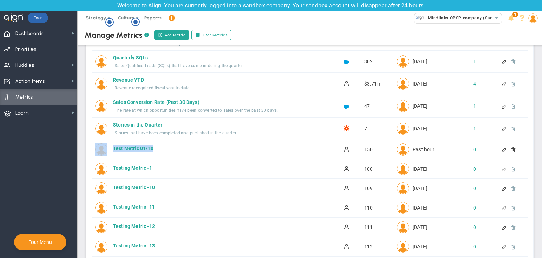
drag, startPoint x: 173, startPoint y: 144, endPoint x: 111, endPoint y: 154, distance: 62.2
click at [111, 154] on div "Test Metric 01/10 Test Metric 01/10 Active 150 Past hour 0" at bounding box center [310, 149] width 436 height 19
copy div "Test Metric 01/10"
click at [17, 34] on span "Dashboards" at bounding box center [29, 33] width 29 height 15
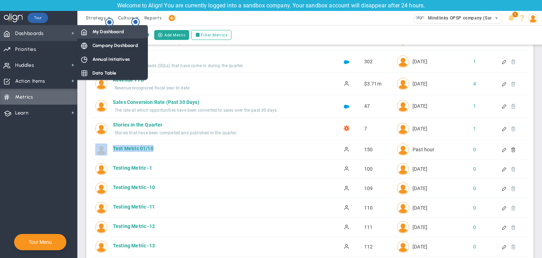
click at [99, 34] on span "My Dashboard" at bounding box center [107, 31] width 31 height 7
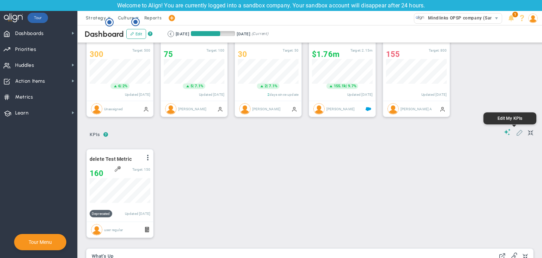
click at [516, 135] on span at bounding box center [519, 132] width 7 height 7
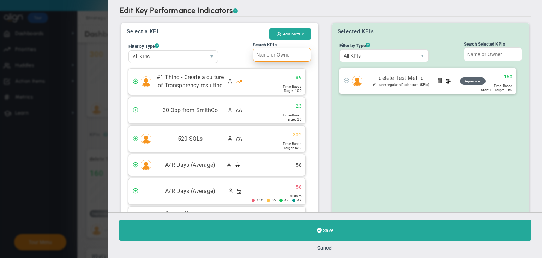
click at [274, 59] on input "Search KPIs" at bounding box center [282, 55] width 58 height 14
paste input "Test Metric 01/10"
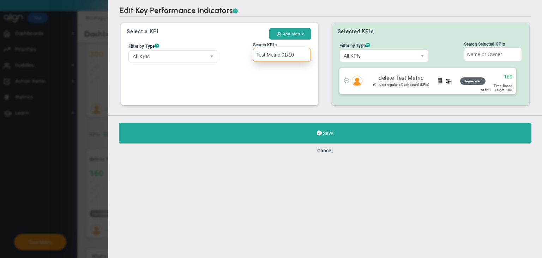
click at [257, 53] on input "Test Metric 01/10" at bounding box center [282, 55] width 58 height 14
click at [259, 53] on input "Test Metric 01/10" at bounding box center [282, 55] width 58 height 14
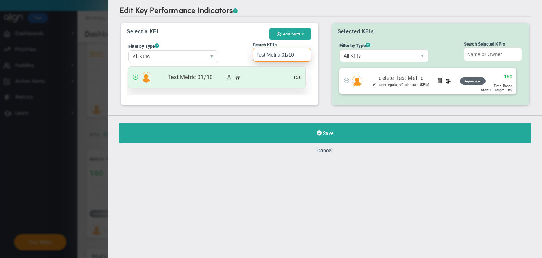
click at [263, 77] on div "Test Metric 01/10 150" at bounding box center [217, 77] width 177 height 21
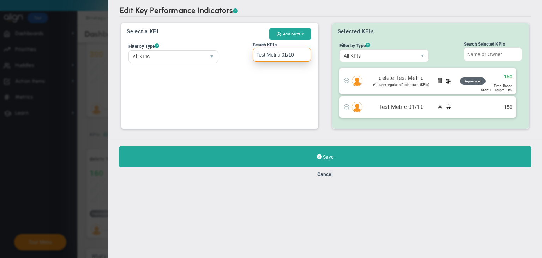
type input "Test Metric 01/10"
click at [285, 144] on div "Save Cancel" at bounding box center [325, 162] width 434 height 46
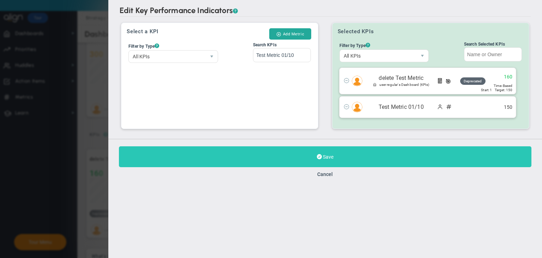
click at [282, 158] on button "Save" at bounding box center [325, 156] width 413 height 21
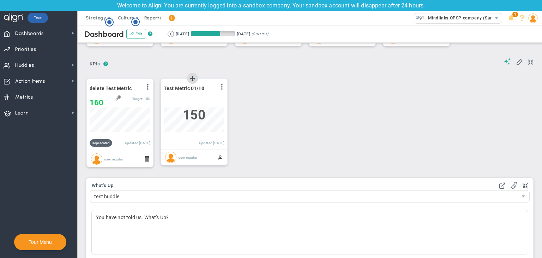
click at [223, 82] on div "Test Metric 01/10 View Historical Graph Edit Make "No Change" Update Add Past U…" at bounding box center [194, 114] width 66 height 70
click at [222, 88] on span at bounding box center [222, 87] width 6 height 6
click at [195, 102] on li "Edit" at bounding box center [202, 101] width 50 height 9
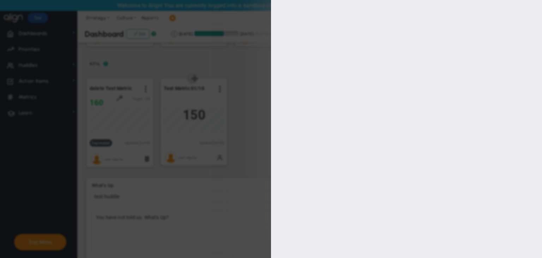
type input "user regular"
type input "0"
checkbox input "true"
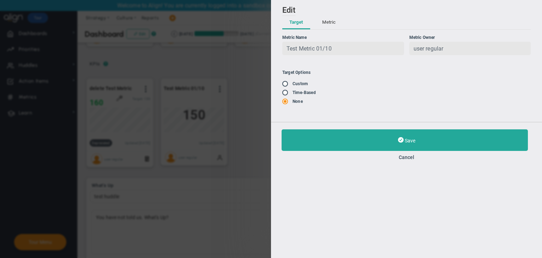
click at [286, 95] on input "radio" at bounding box center [287, 93] width 7 height 6
radio input "true"
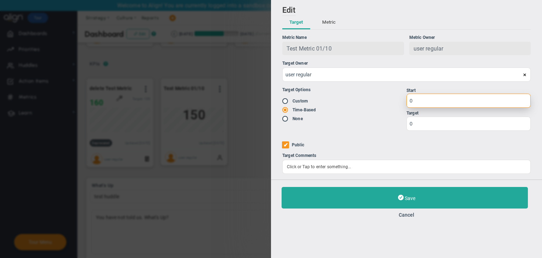
click at [414, 96] on input "0" at bounding box center [469, 101] width 124 height 14
type input "1"
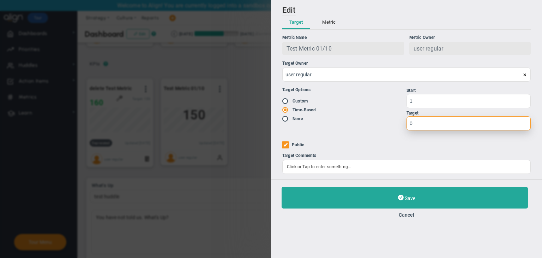
click at [437, 119] on input "0" at bounding box center [469, 123] width 124 height 14
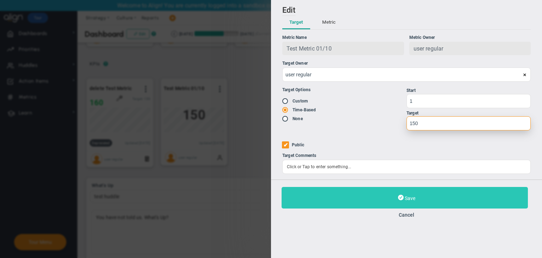
type input "150"
click at [436, 196] on button "Save" at bounding box center [405, 198] width 246 height 22
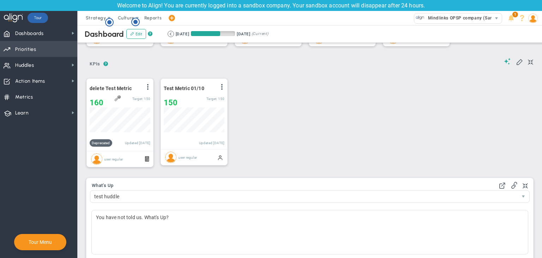
click at [36, 50] on span "Priorities Projects OKR Tree Priorities Projects OKRs" at bounding box center [38, 49] width 77 height 16
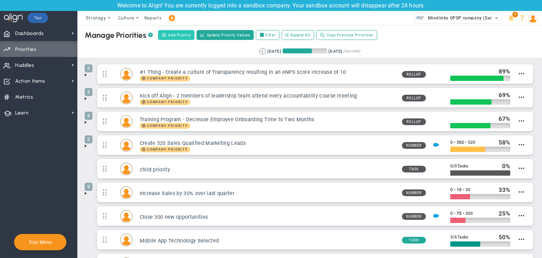
click at [166, 36] on span at bounding box center [164, 34] width 5 height 5
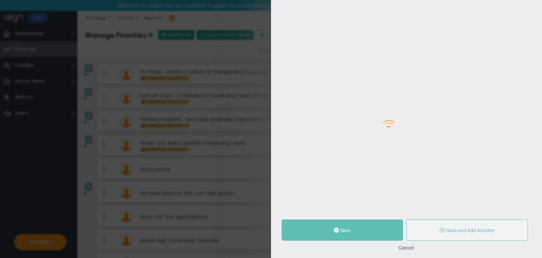
type input "0"
radio input "true"
type input "user regular"
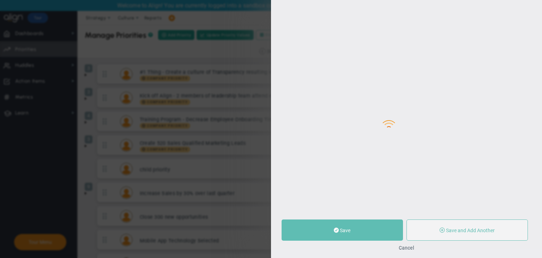
type input "0"
radio input "true"
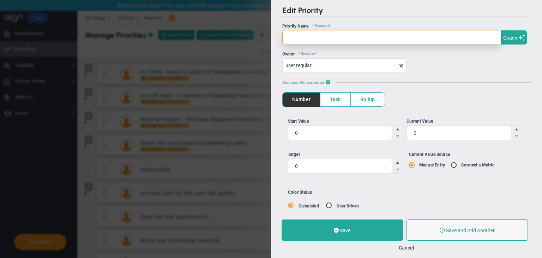
click at [328, 39] on input "text" at bounding box center [391, 37] width 219 height 14
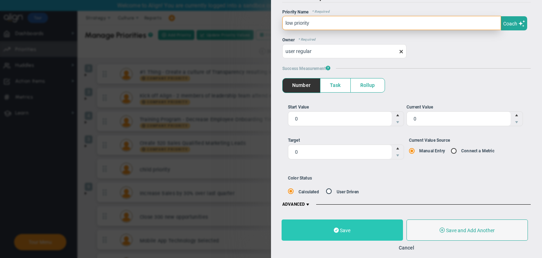
type input "low priority"
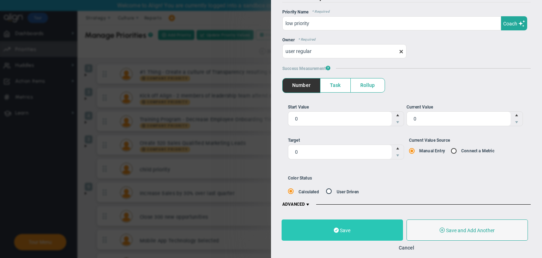
click at [358, 228] on button "Save" at bounding box center [342, 229] width 121 height 21
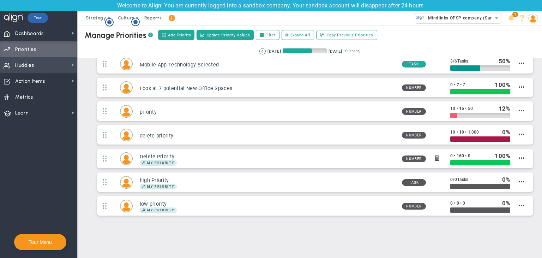
click at [52, 66] on span "Huddles Huddles" at bounding box center [38, 65] width 77 height 16
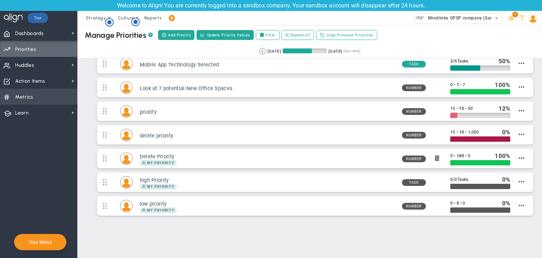
click at [40, 100] on span "Metrics Metrics" at bounding box center [38, 97] width 77 height 16
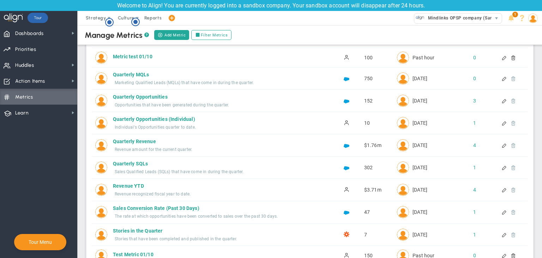
scroll to position [343, 0]
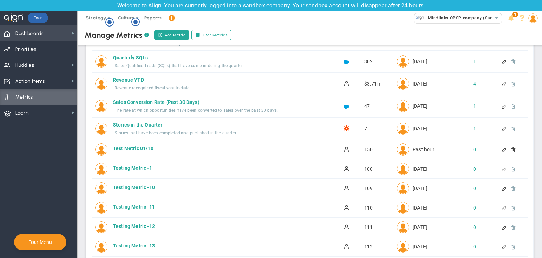
click at [24, 36] on span "Dashboards" at bounding box center [29, 33] width 29 height 15
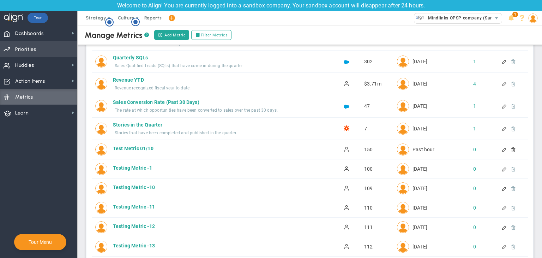
click at [34, 50] on span "Priorities" at bounding box center [25, 49] width 21 height 15
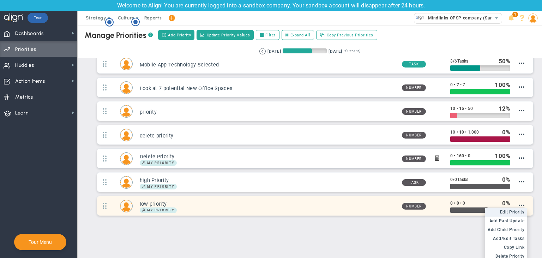
click at [508, 209] on span "Edit Priority" at bounding box center [512, 211] width 25 height 5
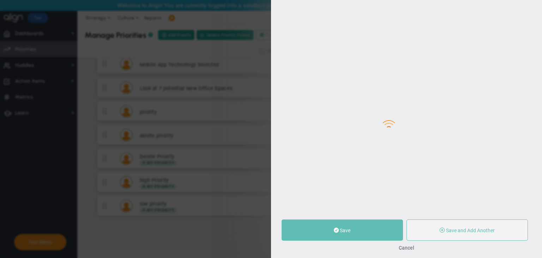
type input "low priority"
type input "0"
radio input "true"
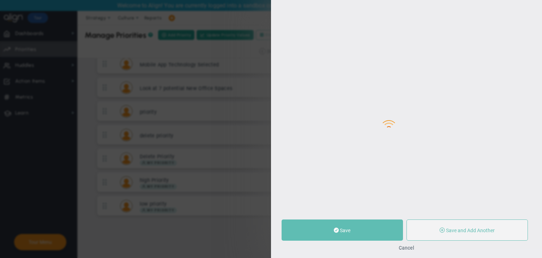
type input "user regular"
type input "0"
radio input "true"
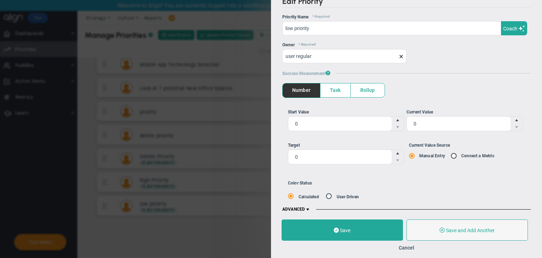
scroll to position [14, 0]
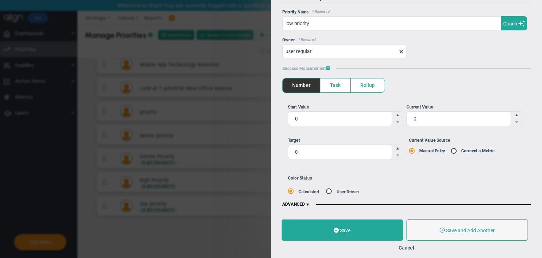
click at [455, 151] on input "Current Value Source Manual Entry Connect a Metric" at bounding box center [456, 151] width 7 height 6
radio input "true"
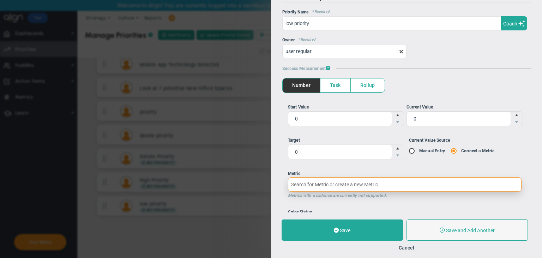
click at [320, 178] on input "Metric Metrics with a cadence are currently not supported." at bounding box center [405, 184] width 234 height 14
paste input "Test Metric 01/10"
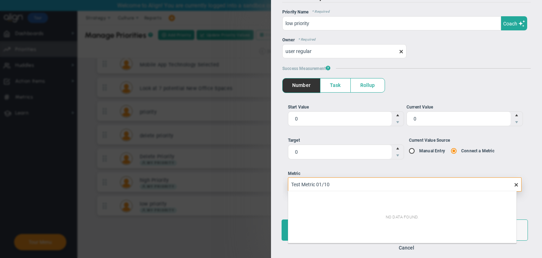
click at [292, 184] on input "Test Metric 01/10" at bounding box center [405, 184] width 234 height 14
type input "Test Metric 01/10"
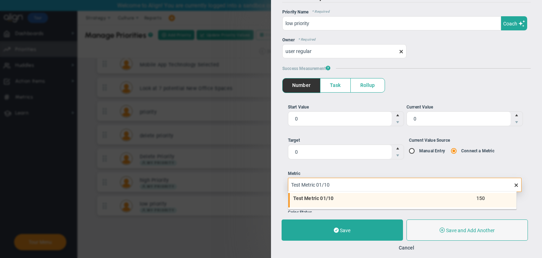
click at [304, 196] on span "Test Metric 01/10" at bounding box center [359, 198] width 132 height 5
type input "150"
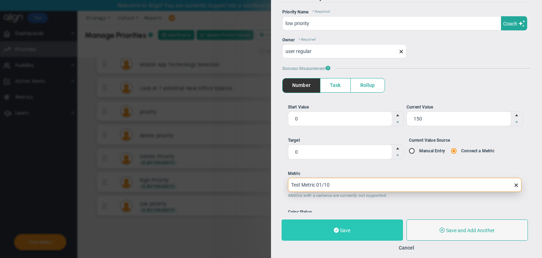
type input "Test Metric 01/10"
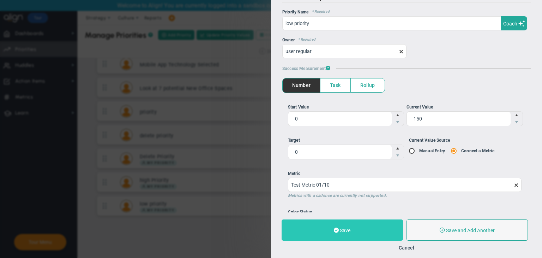
click at [345, 228] on span "Save" at bounding box center [345, 230] width 11 height 6
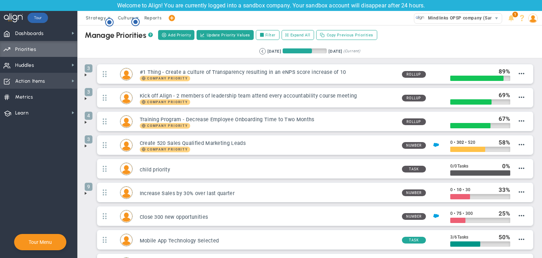
scroll to position [176, 0]
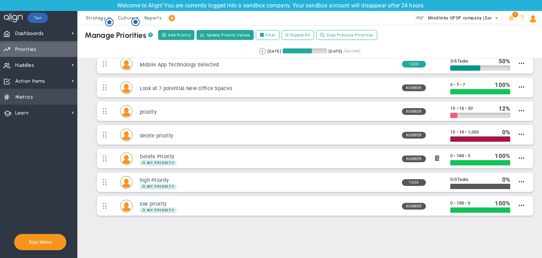
click at [37, 94] on span "Metrics Metrics" at bounding box center [38, 97] width 77 height 16
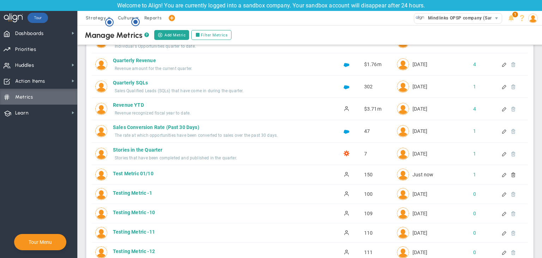
scroll to position [353, 0]
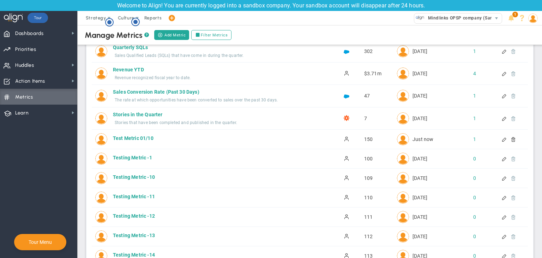
click at [510, 138] on div at bounding box center [511, 139] width 6 height 5
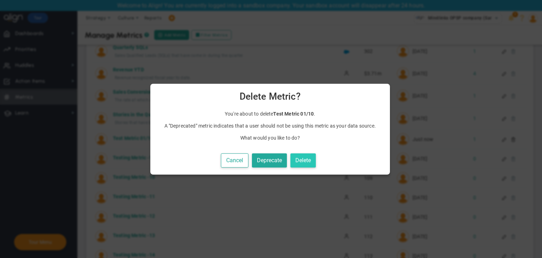
click at [297, 163] on button "Delete" at bounding box center [303, 160] width 25 height 14
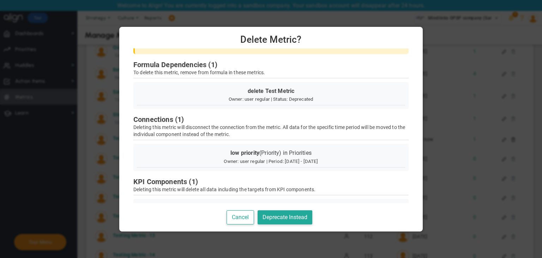
scroll to position [50, 0]
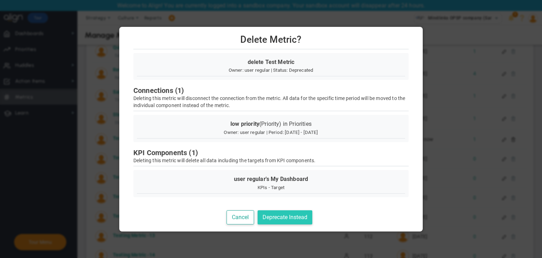
click at [286, 215] on button "Deprecate Instead" at bounding box center [285, 217] width 55 height 14
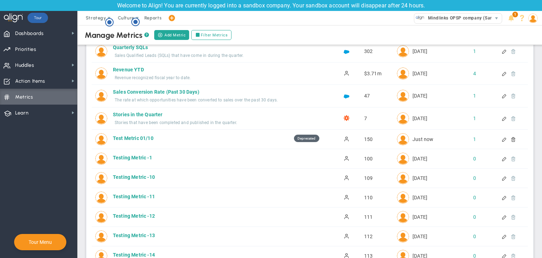
click at [509, 140] on div at bounding box center [511, 139] width 6 height 5
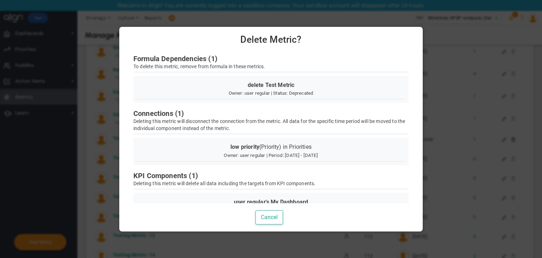
scroll to position [0, 0]
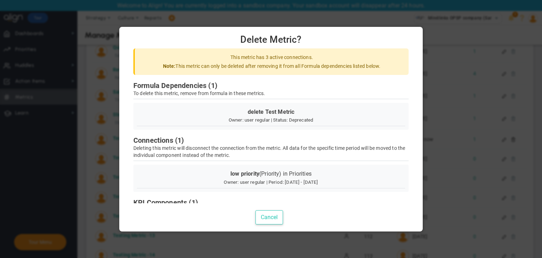
click at [280, 219] on button "Cancel" at bounding box center [270, 217] width 28 height 14
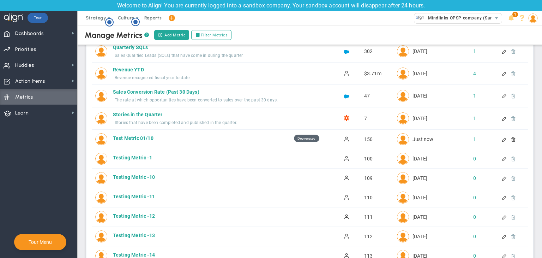
click at [508, 139] on div at bounding box center [511, 139] width 6 height 5
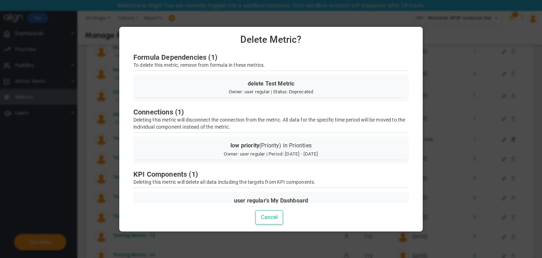
scroll to position [50, 0]
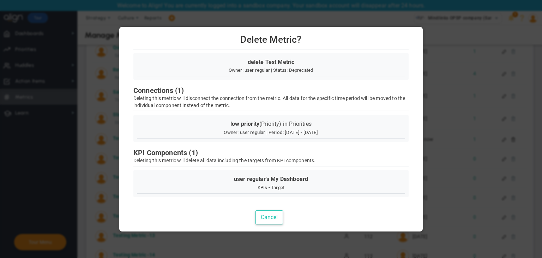
click at [271, 215] on button "Cancel" at bounding box center [270, 217] width 28 height 14
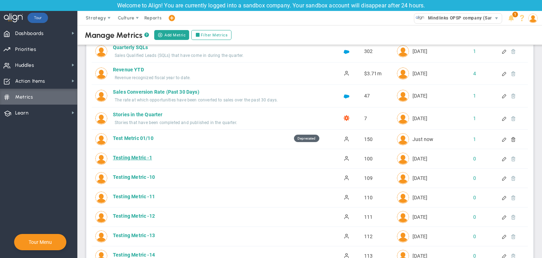
scroll to position [318, 0]
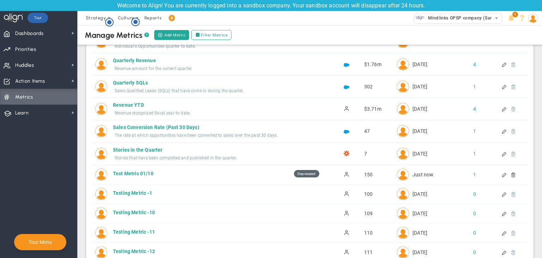
click at [508, 175] on div at bounding box center [511, 174] width 6 height 5
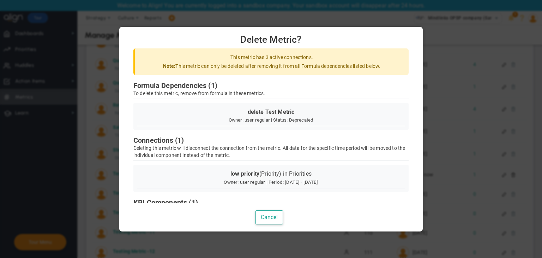
scroll to position [50, 0]
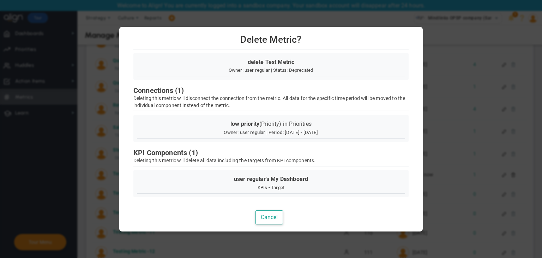
click at [446, 79] on div at bounding box center [271, 129] width 542 height 258
click at [271, 215] on button "Cancel" at bounding box center [270, 217] width 28 height 14
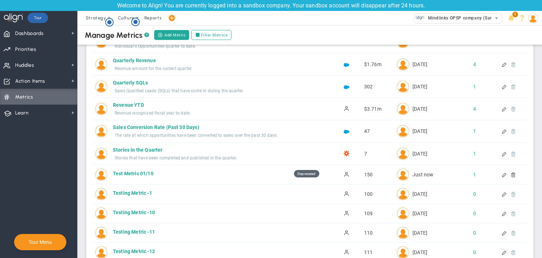
click at [509, 173] on div at bounding box center [511, 174] width 6 height 5
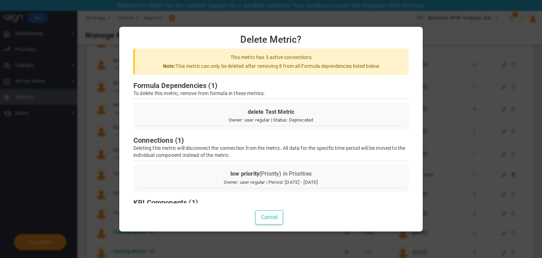
click at [261, 214] on button "Cancel" at bounding box center [270, 217] width 28 height 14
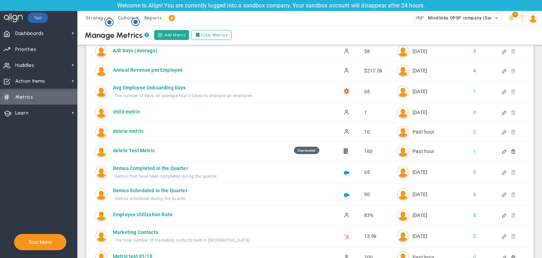
scroll to position [38, 0]
click at [508, 151] on div at bounding box center [511, 150] width 6 height 5
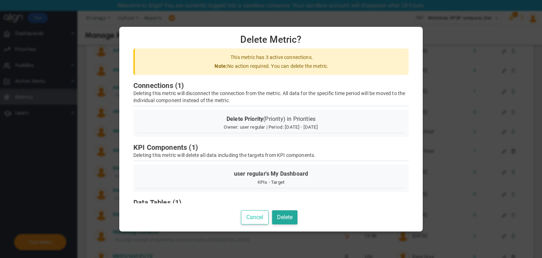
click at [253, 215] on button "Cancel" at bounding box center [255, 217] width 28 height 14
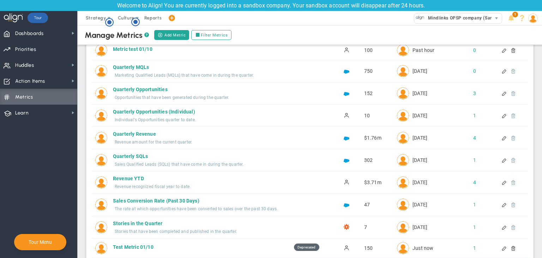
scroll to position [247, 0]
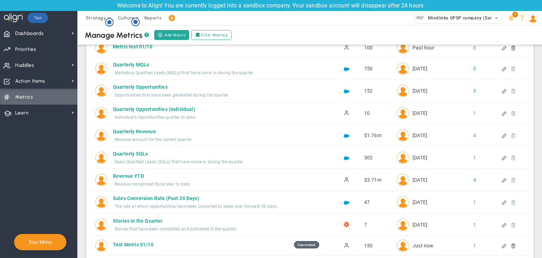
click at [497, 108] on div "Quarterly Opportunities (Individual) Quarterly Opportunities (Individual) Activ…" at bounding box center [310, 113] width 436 height 22
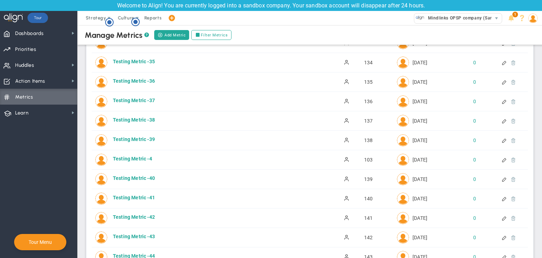
scroll to position [992, 0]
click at [502, 119] on div at bounding box center [505, 121] width 6 height 5
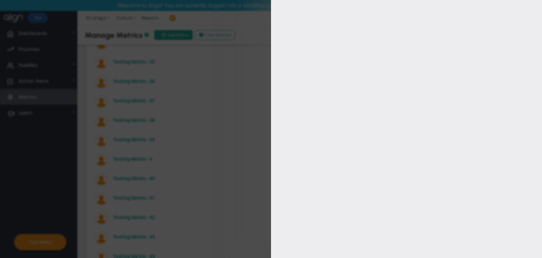
type input "Testing Metric -38"
type input "Testing-Metric--38"
type input "137"
type input "[PERSON_NAME] A"
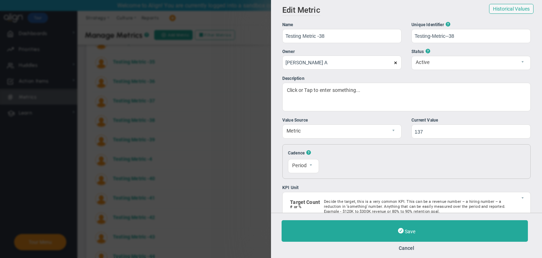
click at [395, 64] on span at bounding box center [396, 63] width 4 height 4
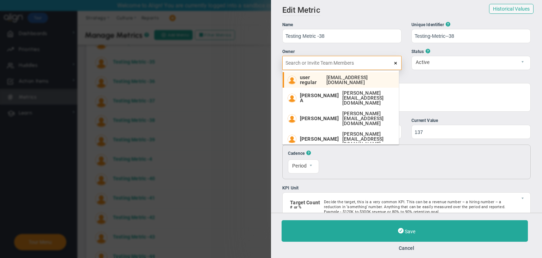
click at [366, 76] on div "user regular [EMAIL_ADDRESS][DOMAIN_NAME]" at bounding box center [347, 80] width 95 height 10
type input "user regular"
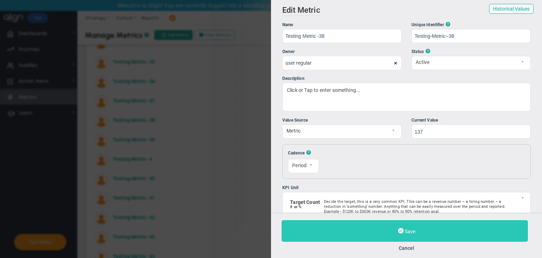
click at [412, 229] on span "Save" at bounding box center [410, 231] width 11 height 6
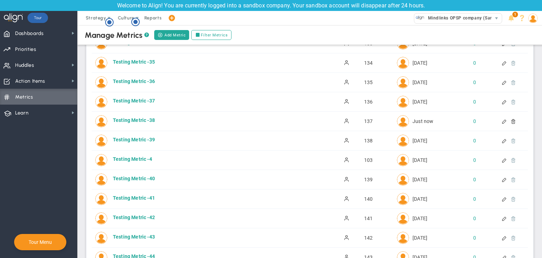
click at [509, 119] on div at bounding box center [511, 121] width 6 height 5
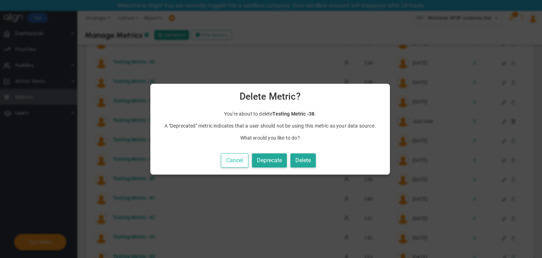
click at [234, 157] on button "Cancel" at bounding box center [235, 160] width 28 height 14
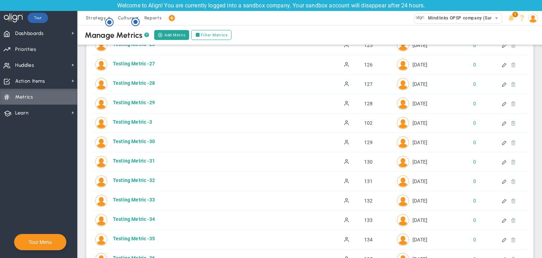
scroll to position [639, 0]
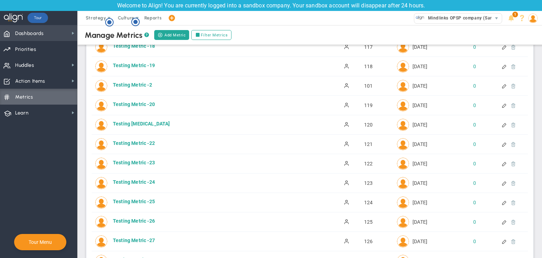
drag, startPoint x: 35, startPoint y: 23, endPoint x: 45, endPoint y: 29, distance: 11.6
click at [35, 24] on div "Tour" at bounding box center [38, 18] width 20 height 14
click at [49, 31] on span "Dashboards Dashboards" at bounding box center [38, 33] width 77 height 16
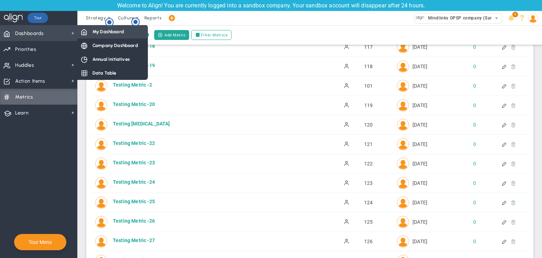
click at [82, 33] on span at bounding box center [84, 31] width 6 height 6
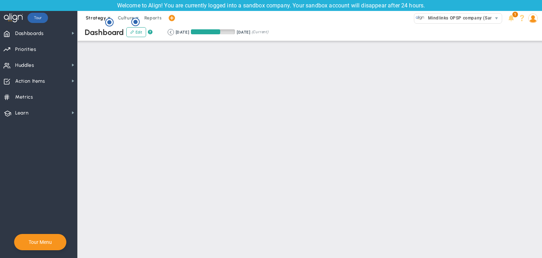
click at [96, 18] on span "Strategy" at bounding box center [96, 17] width 20 height 5
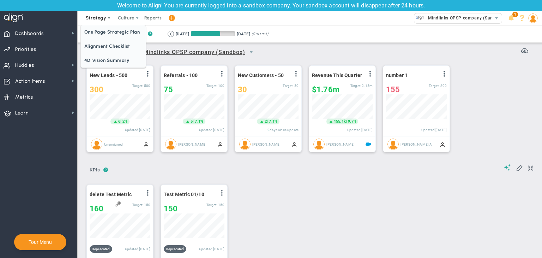
scroll to position [24, 61]
click at [107, 30] on span "One Page Strategic Plan" at bounding box center [113, 32] width 65 height 14
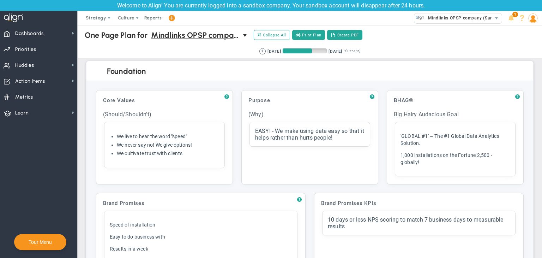
click at [180, 140] on div "? Core Values Click to add header Core Values Core Values No header added Core …" at bounding box center [164, 137] width 137 height 94
click at [180, 139] on div "? Core Values Click to add header Core Values Core Values No header added Core …" at bounding box center [164, 137] width 137 height 94
click at [199, 156] on div "? Core Values Click to add header Core Values Core Values No header added Core …" at bounding box center [164, 137] width 137 height 94
click at [315, 144] on div "? Purpose Click to add header Purpose Purpose No header added Purpose (Why) Cli…" at bounding box center [309, 137] width 137 height 94
click at [434, 149] on div "? BHAG® Click to add header BHAG® BHAG® No header added BHAG® Big Hairy Audacio…" at bounding box center [455, 137] width 137 height 94
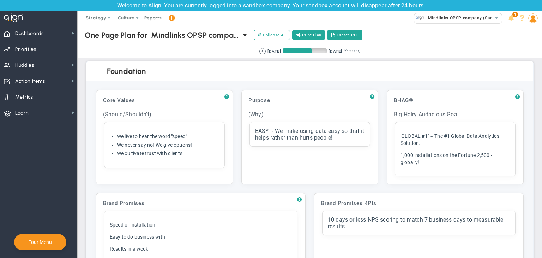
scroll to position [177, 0]
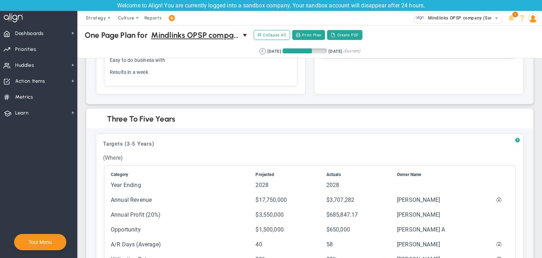
click at [217, 86] on div "? Brand Promises Click to add header Brand Promises Brand Promises No header ad…" at bounding box center [201, 55] width 210 height 78
drag, startPoint x: 270, startPoint y: 85, endPoint x: 369, endPoint y: 86, distance: 98.5
click at [285, 85] on div "? Brand Promises Click to add header Brand Promises Brand Promises No header ad…" at bounding box center [201, 55] width 210 height 78
click at [369, 86] on div "Brand Promises KPIs Click to add header Brand Promises KPIs Brand Promises KPIs…" at bounding box center [419, 55] width 210 height 78
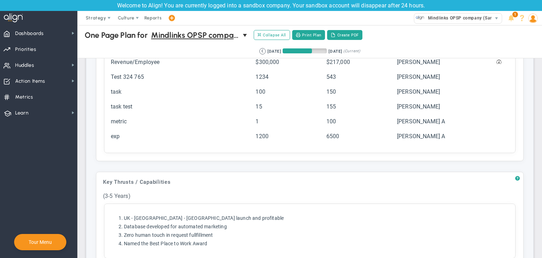
click at [328, 136] on div "? Targets (3-5 Years) Click to add header Targets (3-5 Years) Targets (3-5 Year…" at bounding box center [310, 41] width 428 height 239
click at [279, 128] on div "? Targets (3-5 Years) Click to add header Targets (3-5 Years) Targets (3-5 Year…" at bounding box center [310, 41] width 428 height 239
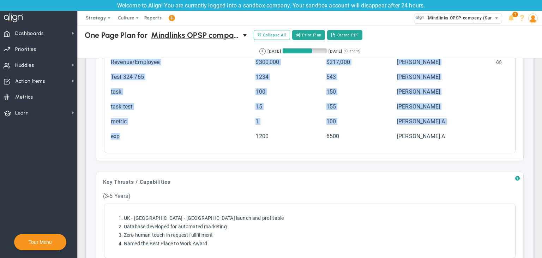
drag, startPoint x: 261, startPoint y: 154, endPoint x: 294, endPoint y: 175, distance: 39.6
click at [281, 166] on div "? Targets (3-5 Years) Click to add header Targets (3-5 Years) Targets (3-5 Year…" at bounding box center [309, 147] width 447 height 462
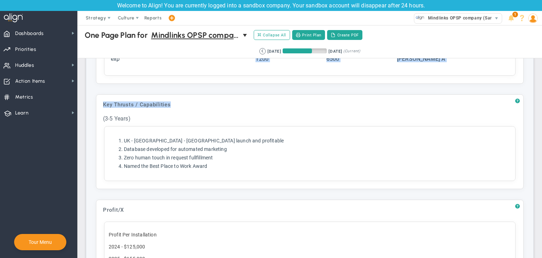
scroll to position [530, 0]
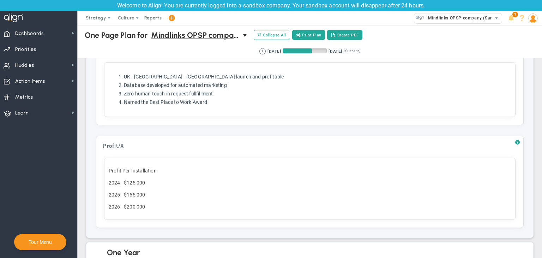
click at [254, 165] on div "? Profit/X Click to add header Profit/X Profit/X No header added Profit/X Profi…" at bounding box center [310, 182] width 428 height 92
click at [217, 106] on div "? Key Thrusts / Capabilities Click to add header Key Thrusts / Capabilities Key…" at bounding box center [310, 77] width 428 height 95
click at [217, 96] on div "? Key Thrusts / Capabilities Click to add header Key Thrusts / Capabilities Key…" at bounding box center [310, 77] width 428 height 95
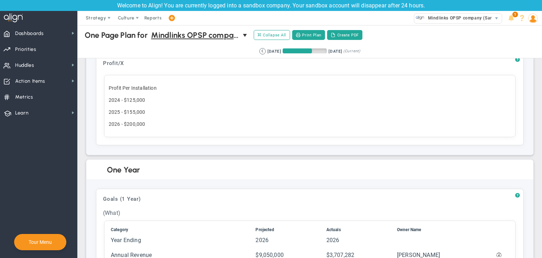
scroll to position [671, 0]
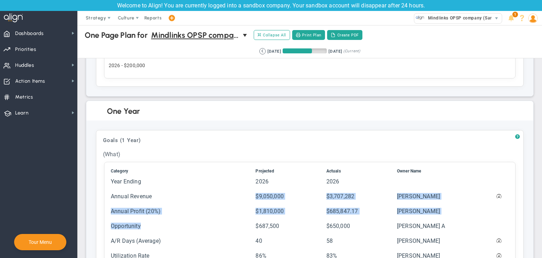
click at [250, 224] on div "? Goals (1 Year) Click to add header Goals (1 Year) Goals (1 Year) No header ad…" at bounding box center [310, 235] width 428 height 210
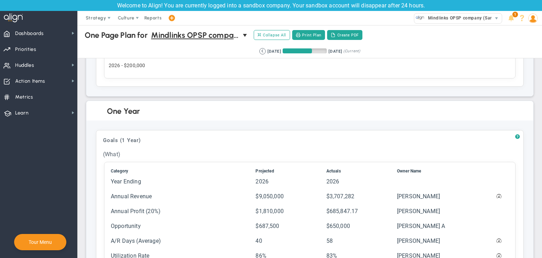
drag, startPoint x: 274, startPoint y: 219, endPoint x: 288, endPoint y: 214, distance: 14.8
click at [275, 218] on div "? Goals (1 Year) Click to add header Goals (1 Year) Goals (1 Year) No header ad…" at bounding box center [310, 235] width 428 height 210
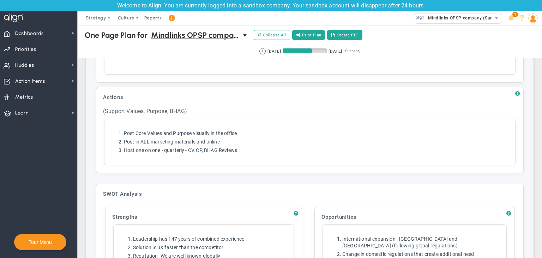
click at [234, 150] on div "? Actions Click to add header Actions Actions No header added Actions (Support …" at bounding box center [310, 130] width 428 height 86
click at [239, 149] on div "? Actions Click to add header Actions Actions No header added Actions (Support …" at bounding box center [310, 130] width 428 height 86
click at [240, 149] on div "? Actions Click to add header Actions Actions No header added Actions (Support …" at bounding box center [310, 130] width 428 height 86
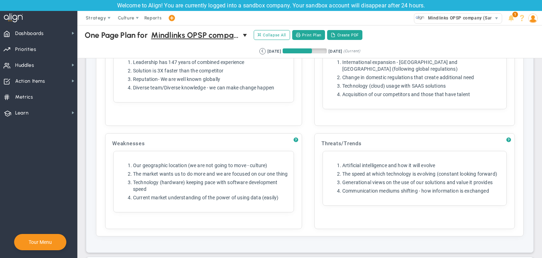
click at [205, 133] on td "Weaknesses Click to add header Weaknesses Weaknesses No header added Weaknesses…" at bounding box center [205, 180] width 209 height 103
drag, startPoint x: 269, startPoint y: 188, endPoint x: 288, endPoint y: 191, distance: 19.7
click at [273, 195] on td "Weaknesses Click to add header Weaknesses Weaknesses No header added Weaknesses…" at bounding box center [205, 180] width 209 height 103
click at [344, 187] on td "Threats/Trends Click to add header Threats/Trends Threats/Trends No header adde…" at bounding box center [414, 180] width 209 height 103
click at [402, 157] on td "Threats/Trends Click to add header Threats/Trends Threats/Trends No header adde…" at bounding box center [414, 180] width 209 height 103
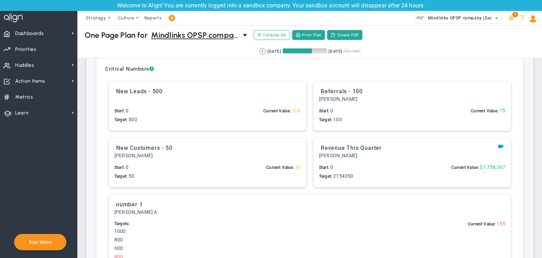
scroll to position [1836, 0]
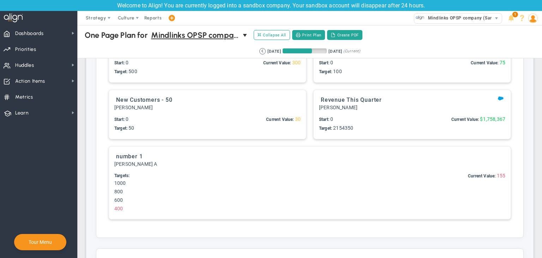
click at [268, 167] on div "Critical Numbers ? No Critical Numbers Entered Add Critical Number" at bounding box center [310, 122] width 428 height 229
click at [263, 114] on div "Critical Numbers ? No Critical Numbers Entered Add Critical Number" at bounding box center [310, 122] width 428 height 229
click at [300, 112] on div "Critical Numbers ? No Critical Numbers Entered Add Critical Number" at bounding box center [310, 122] width 428 height 229
click at [330, 115] on div "Critical Numbers ? No Critical Numbers Entered Add Critical Number" at bounding box center [310, 122] width 428 height 229
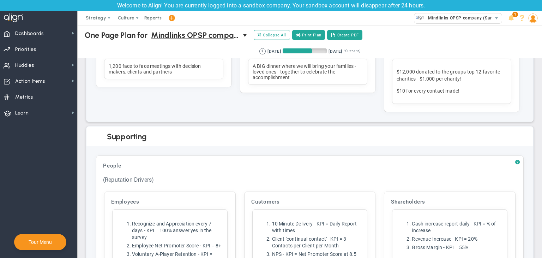
scroll to position [2471, 0]
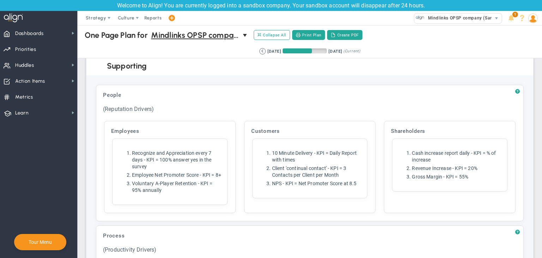
click at [166, 133] on div "People Click to add header People People No header added People (Reputation Dri…" at bounding box center [310, 153] width 428 height 136
drag, startPoint x: 243, startPoint y: 164, endPoint x: 322, endPoint y: 167, distance: 79.5
click at [243, 164] on div "People Click to add header People People No header added People (Reputation Dri…" at bounding box center [310, 153] width 428 height 136
click at [323, 167] on div "People Click to add header People People No header added People (Reputation Dri…" at bounding box center [310, 153] width 428 height 136
click at [452, 163] on div "People Click to add header People People No header added People (Reputation Dri…" at bounding box center [310, 153] width 428 height 136
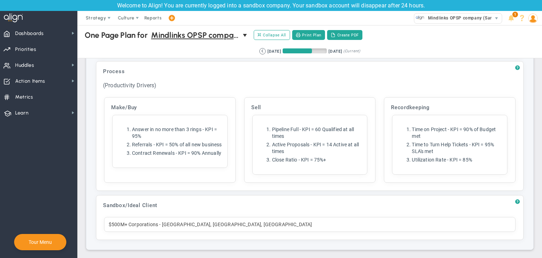
scroll to position [2646, 0]
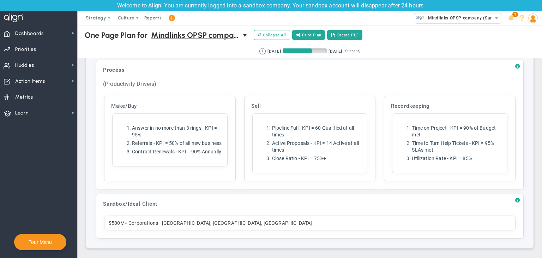
click at [175, 122] on div "Process Click to add header Process Process No header added Process (Productivi…" at bounding box center [310, 125] width 428 height 130
click at [363, 128] on div "Process Click to add header Process Process No header added Process (Productivi…" at bounding box center [310, 125] width 428 height 130
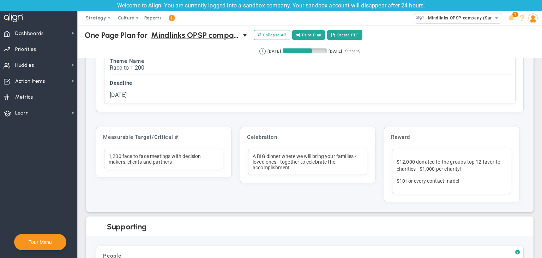
scroll to position [2222, 0]
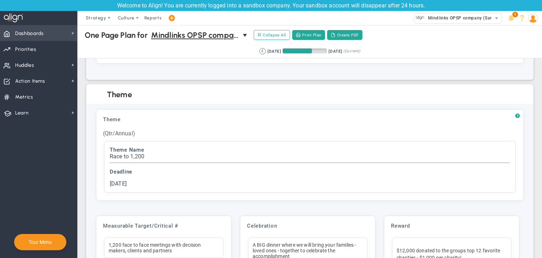
click at [65, 25] on span "Dashboards Dashboards" at bounding box center [38, 33] width 77 height 16
click at [106, 24] on span "Strategy" at bounding box center [96, 18] width 32 height 14
click at [68, 36] on span "Dashboards Dashboards" at bounding box center [38, 33] width 77 height 16
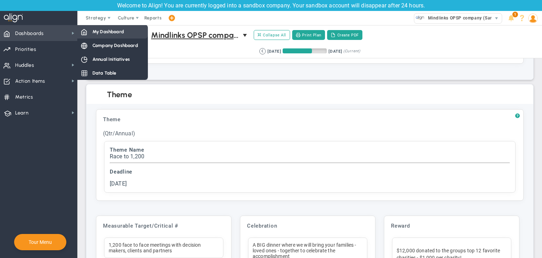
click at [94, 31] on span "My Dashboard" at bounding box center [107, 31] width 31 height 7
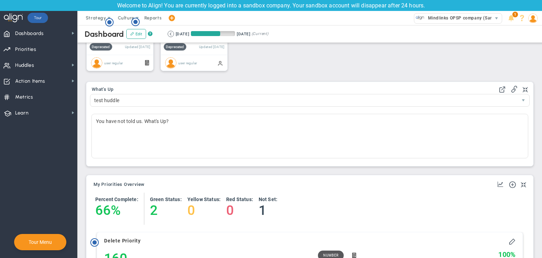
scroll to position [282, 0]
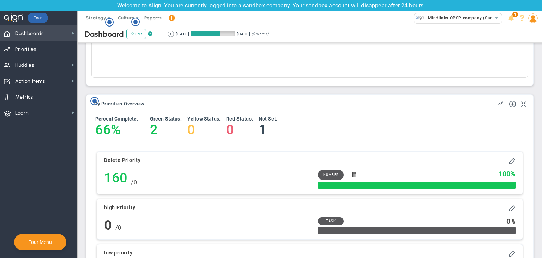
click at [52, 32] on span "Dashboards Dashboards" at bounding box center [38, 33] width 77 height 16
click at [535, 22] on img at bounding box center [533, 18] width 10 height 10
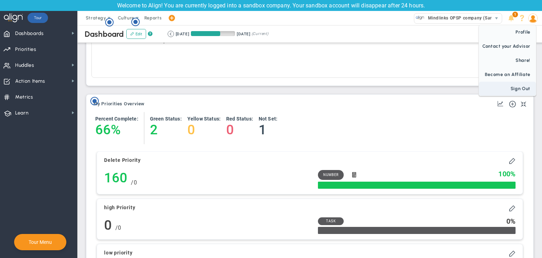
click at [527, 84] on span "Sign Out" at bounding box center [507, 89] width 57 height 14
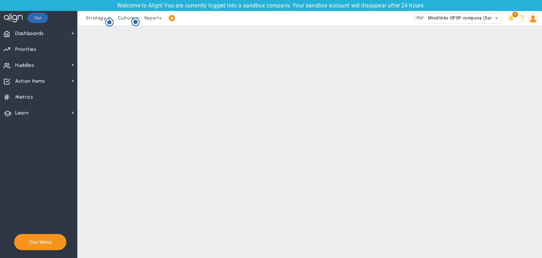
scroll to position [0, 0]
